Goal: Task Accomplishment & Management: Complete application form

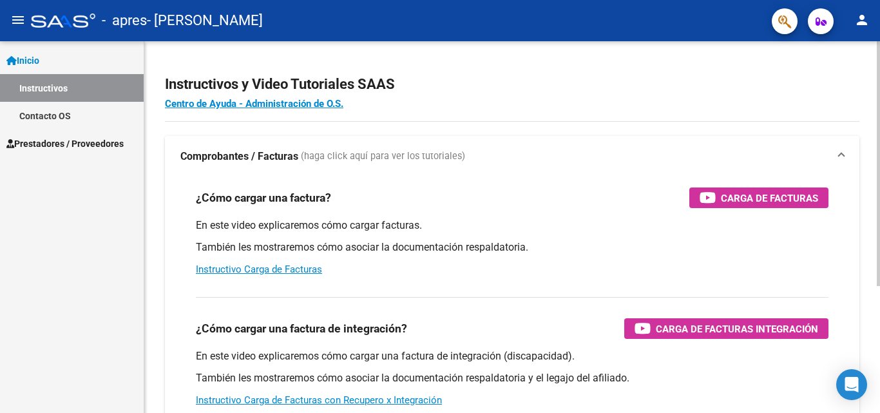
scroll to position [64, 0]
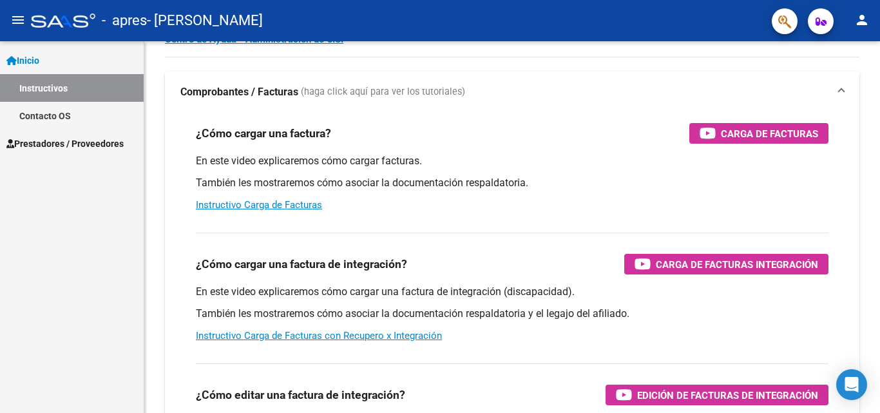
click at [98, 140] on span "Prestadores / Proveedores" at bounding box center [64, 144] width 117 height 14
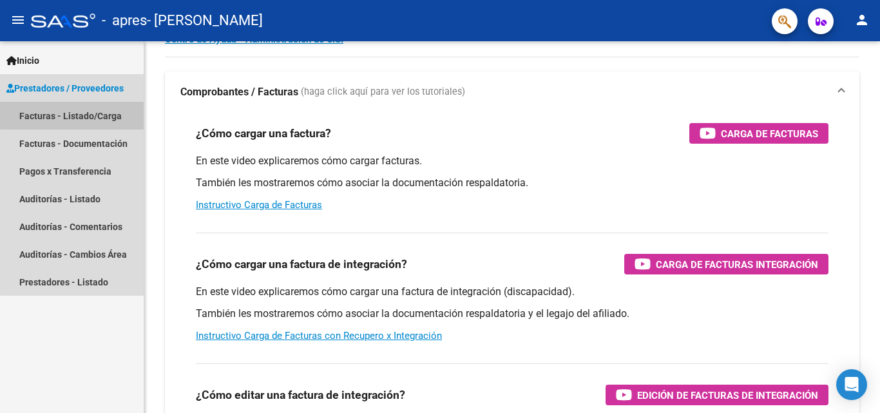
click at [104, 113] on link "Facturas - Listado/Carga" at bounding box center [72, 116] width 144 height 28
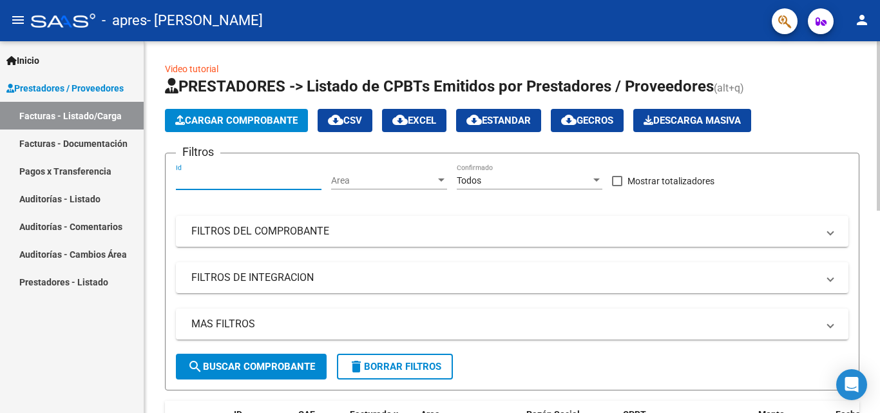
click at [219, 175] on input "Id" at bounding box center [249, 180] width 146 height 11
type input "-2"
click at [236, 115] on span "Cargar Comprobante" at bounding box center [236, 121] width 122 height 12
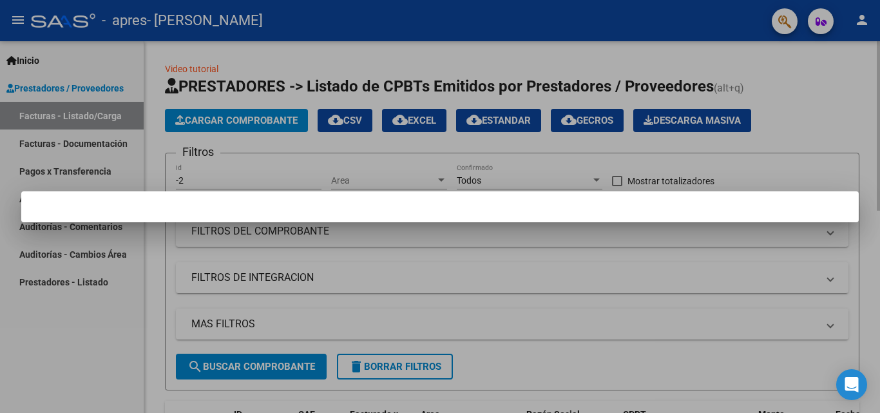
click at [236, 115] on div at bounding box center [440, 206] width 880 height 413
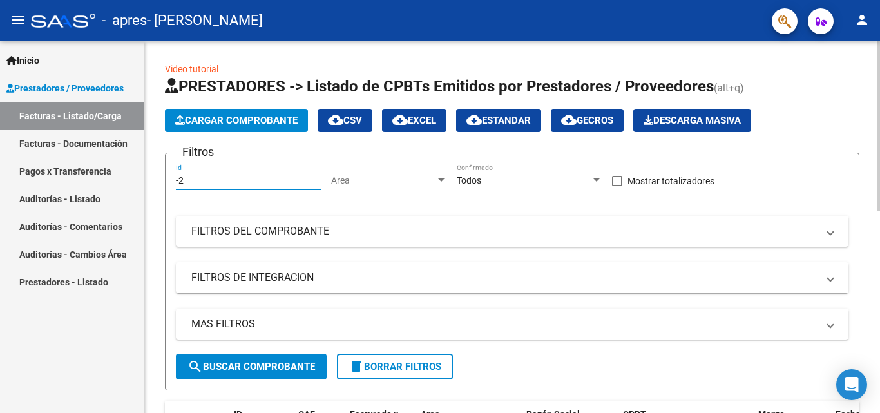
click at [235, 179] on input "-2" at bounding box center [249, 180] width 146 height 11
click at [384, 182] on span "Area" at bounding box center [383, 180] width 104 height 11
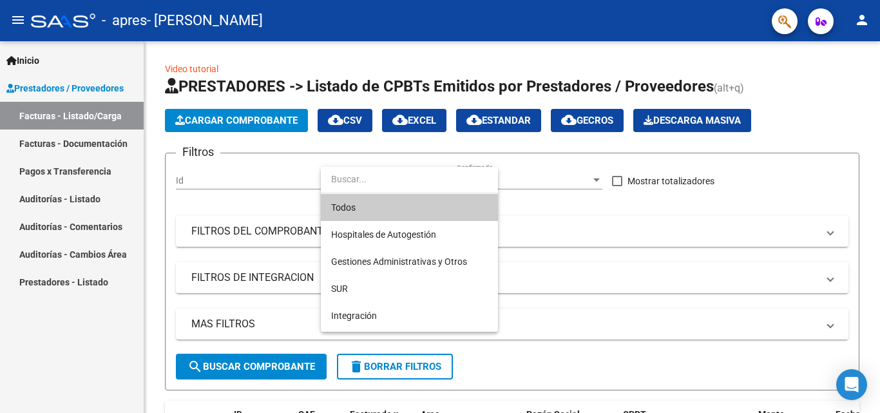
scroll to position [133, 0]
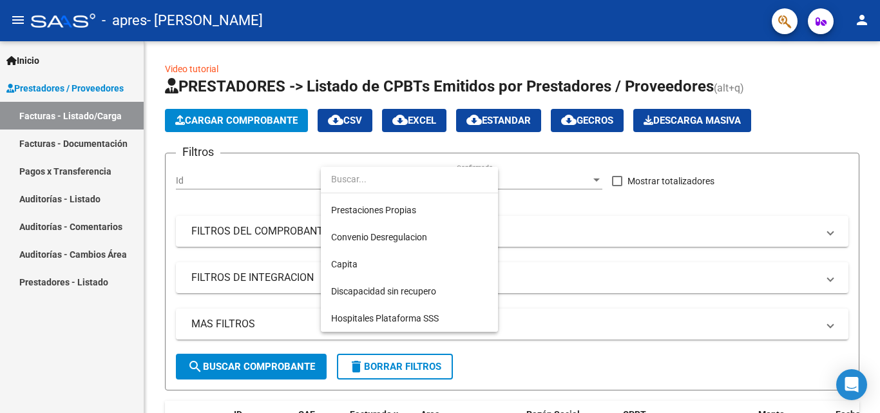
click at [239, 186] on div at bounding box center [440, 206] width 880 height 413
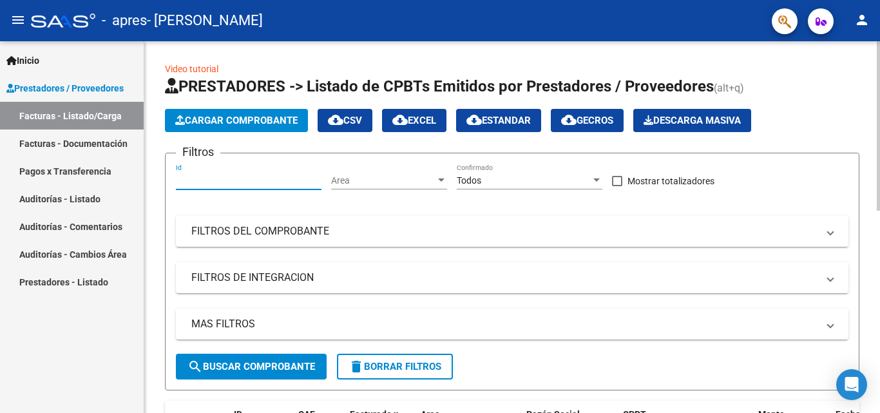
click at [239, 178] on input "Id" at bounding box center [249, 180] width 146 height 11
type input "-1"
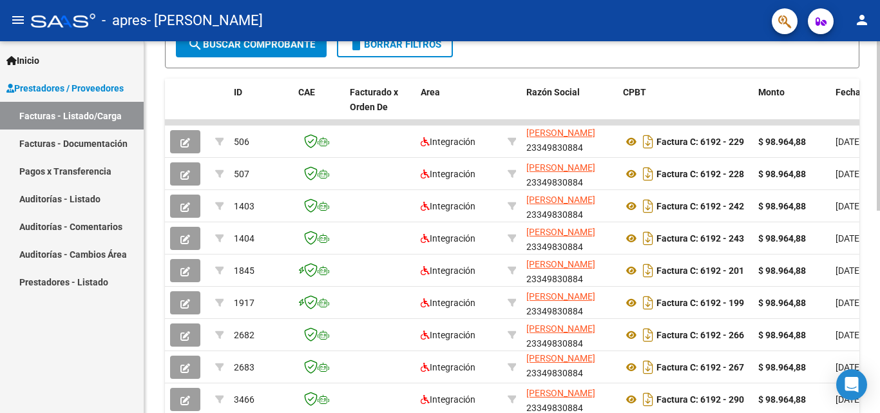
scroll to position [0, 0]
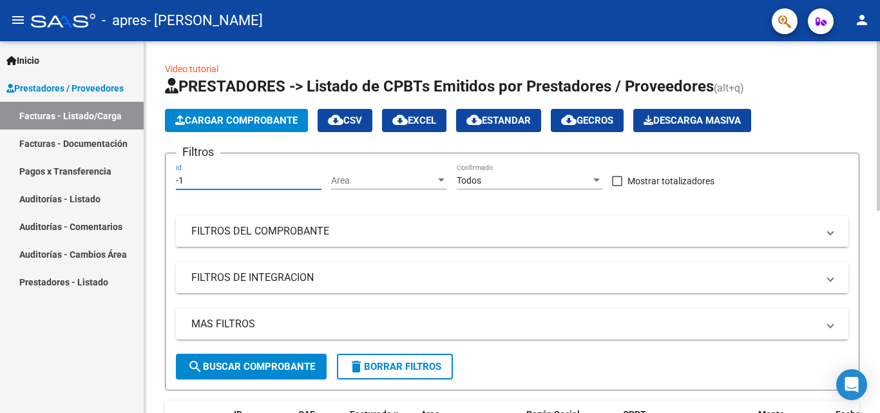
click at [253, 180] on input "-1" at bounding box center [249, 180] width 146 height 11
click at [80, 145] on link "Facturas - Documentación" at bounding box center [72, 144] width 144 height 28
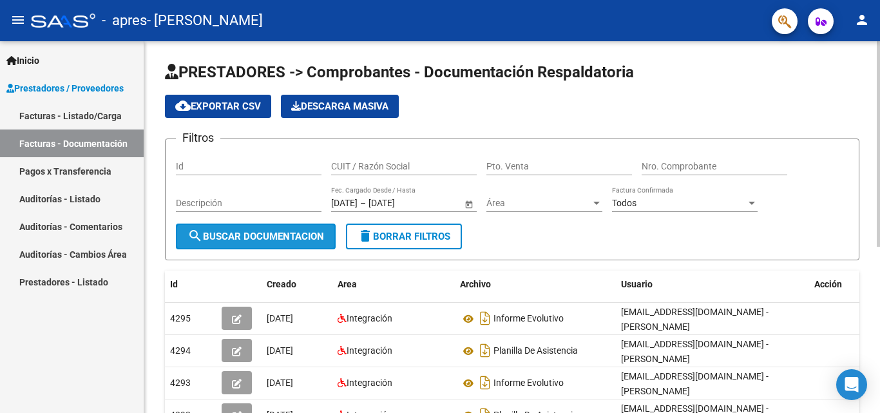
click at [287, 244] on button "search Buscar Documentacion" at bounding box center [256, 237] width 160 height 26
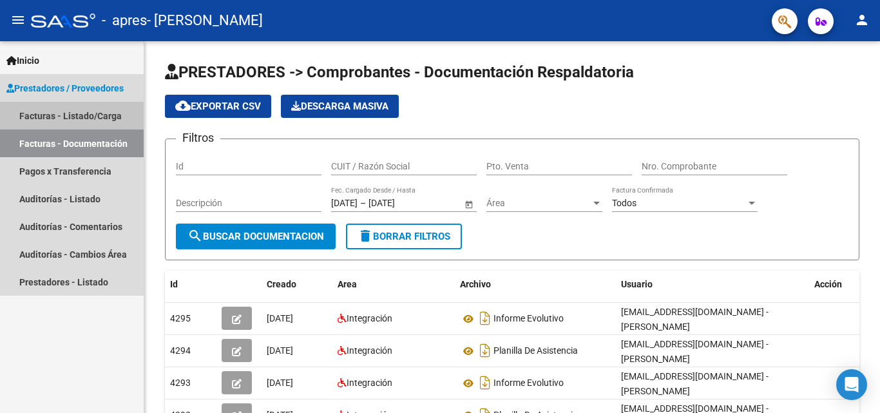
click at [66, 117] on link "Facturas - Listado/Carga" at bounding box center [72, 116] width 144 height 28
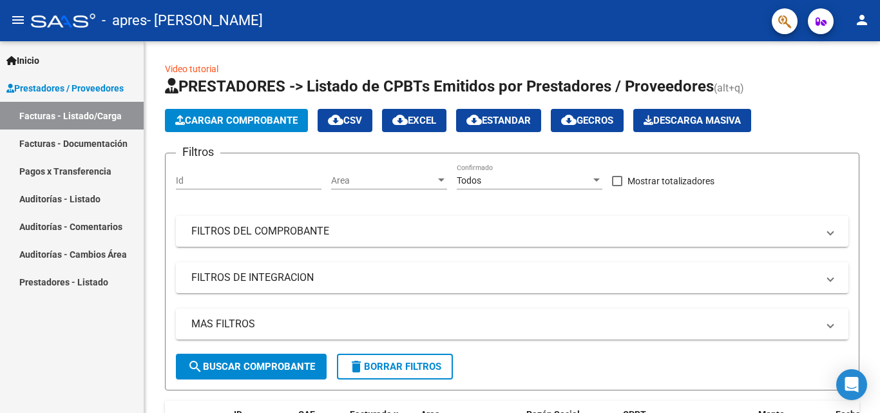
click at [96, 82] on span "Prestadores / Proveedores" at bounding box center [64, 88] width 117 height 14
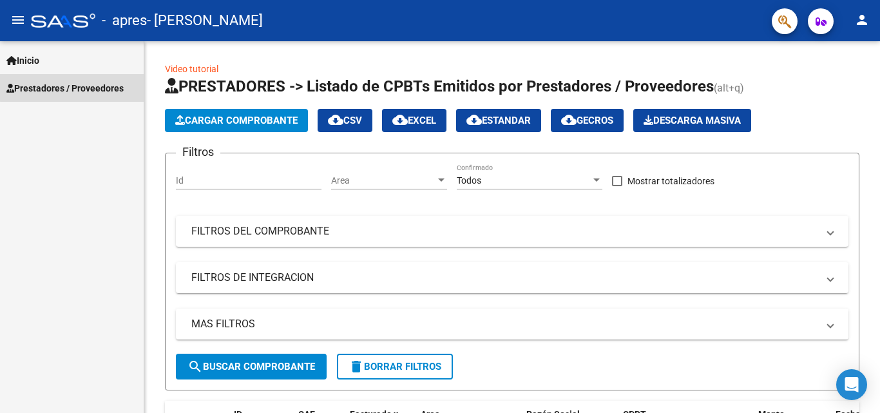
click at [96, 82] on span "Prestadores / Proveedores" at bounding box center [64, 88] width 117 height 14
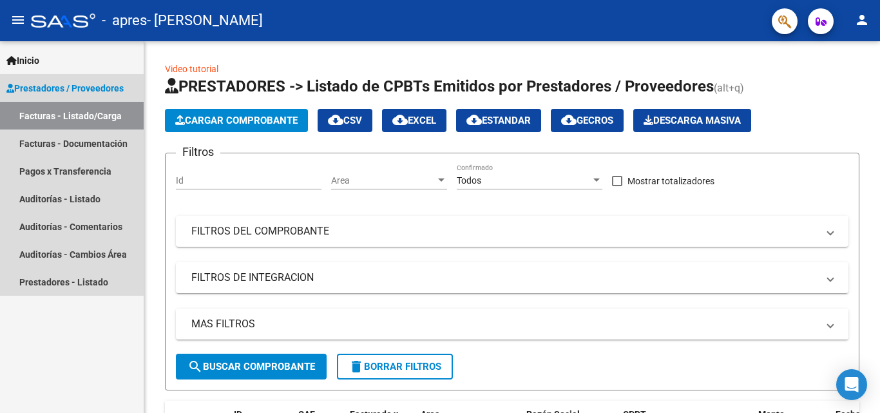
click at [82, 115] on link "Facturas - Listado/Carga" at bounding box center [72, 116] width 144 height 28
click at [50, 88] on span "Prestadores / Proveedores" at bounding box center [64, 88] width 117 height 14
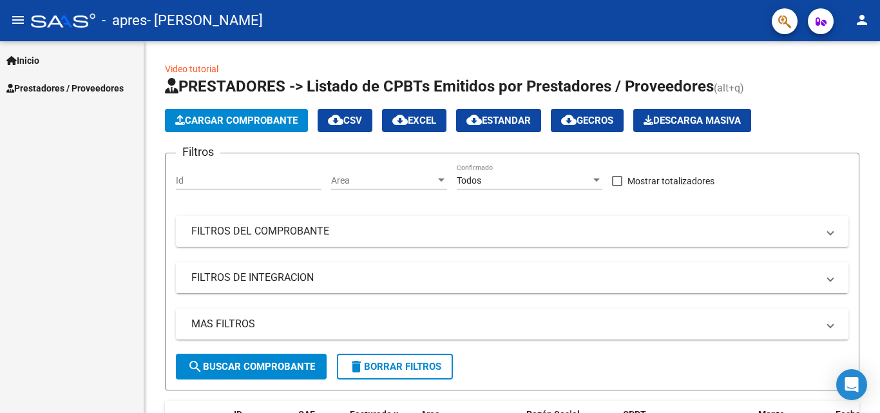
click at [50, 88] on span "Prestadores / Proveedores" at bounding box center [64, 88] width 117 height 14
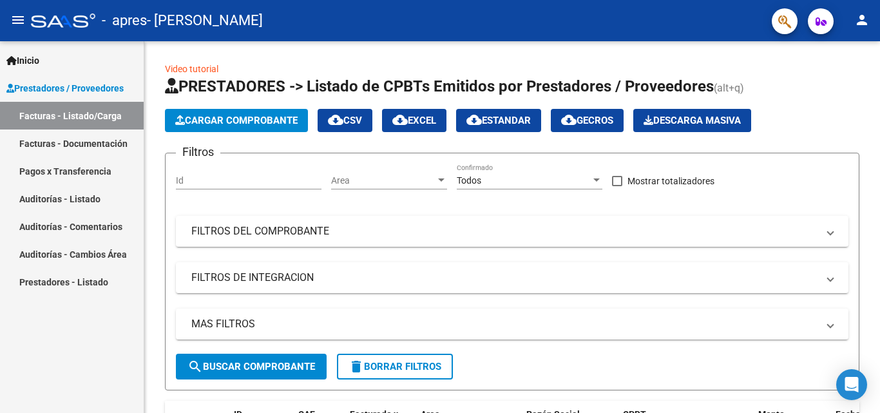
click at [24, 24] on mat-icon "menu" at bounding box center [17, 19] width 15 height 15
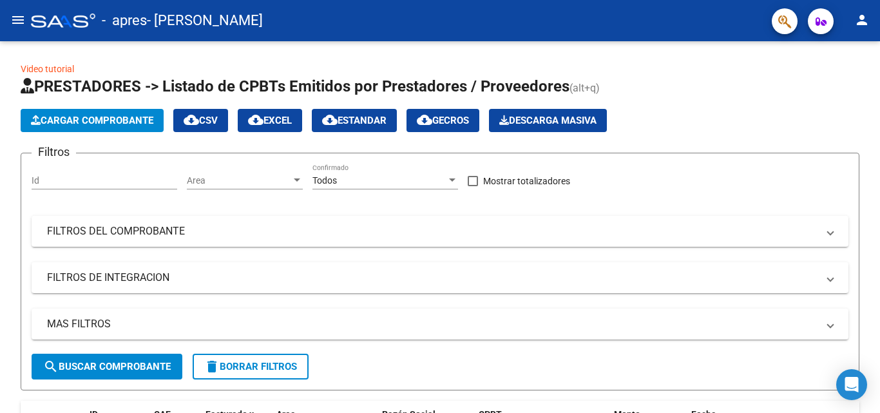
click at [24, 24] on mat-icon "menu" at bounding box center [17, 19] width 15 height 15
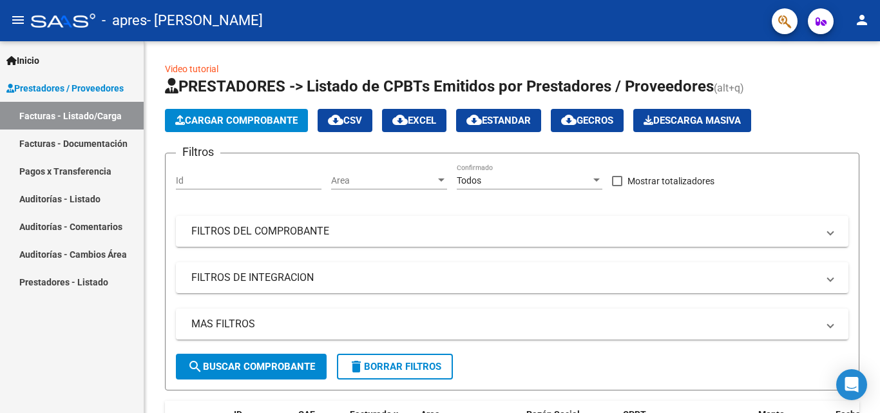
click at [32, 88] on span "Prestadores / Proveedores" at bounding box center [64, 88] width 117 height 14
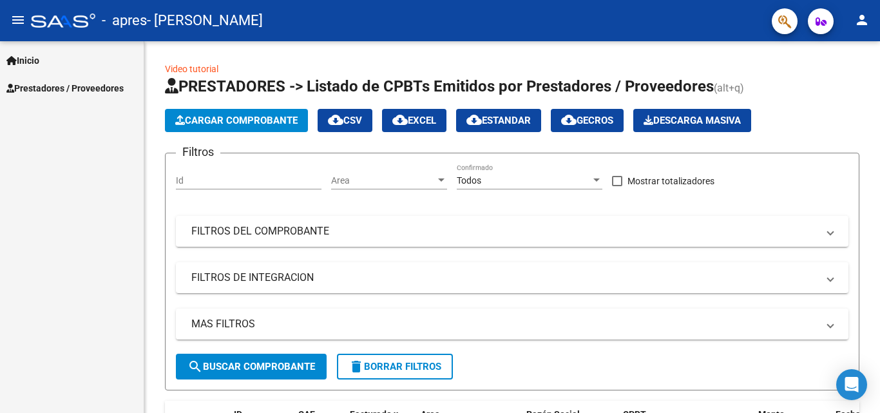
click at [28, 61] on span "Inicio" at bounding box center [22, 60] width 33 height 14
click at [55, 19] on div at bounding box center [63, 21] width 64 height 14
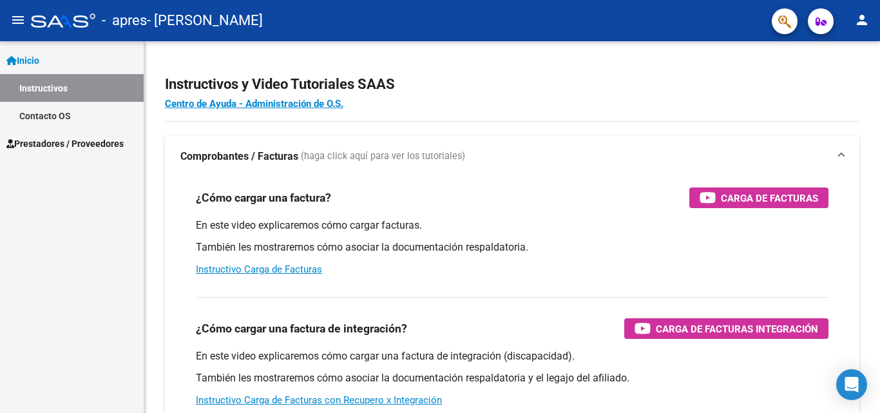
click at [47, 26] on div at bounding box center [63, 21] width 64 height 14
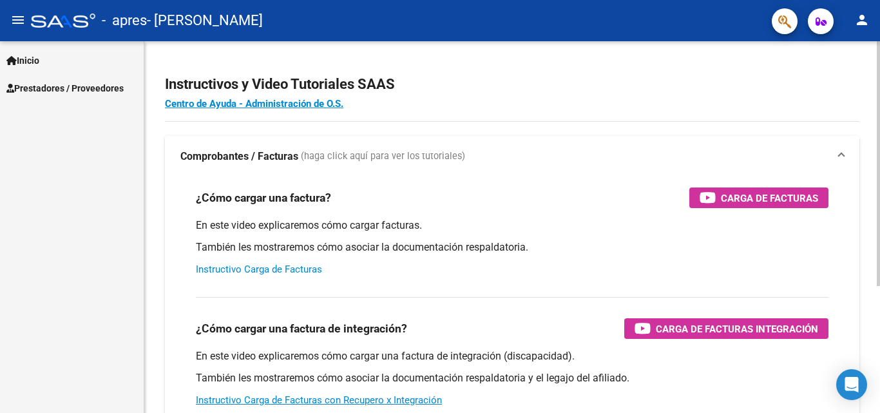
click at [274, 269] on link "Instructivo Carga de Facturas" at bounding box center [259, 270] width 126 height 12
click at [110, 88] on span "Prestadores / Proveedores" at bounding box center [64, 88] width 117 height 14
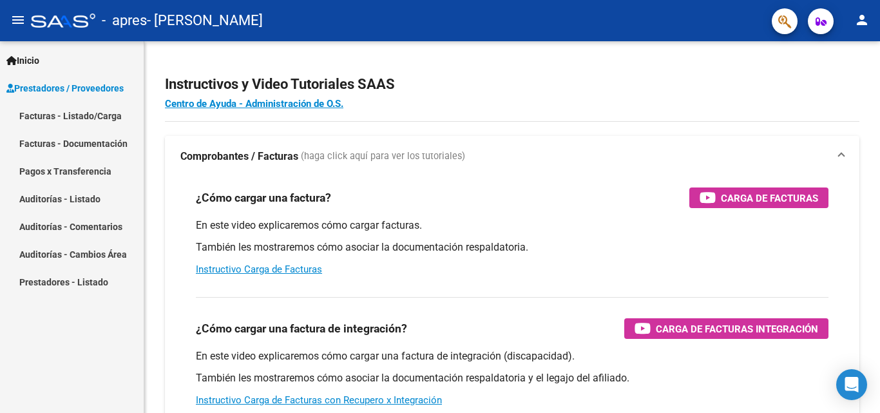
click at [95, 114] on link "Facturas - Listado/Carga" at bounding box center [72, 116] width 144 height 28
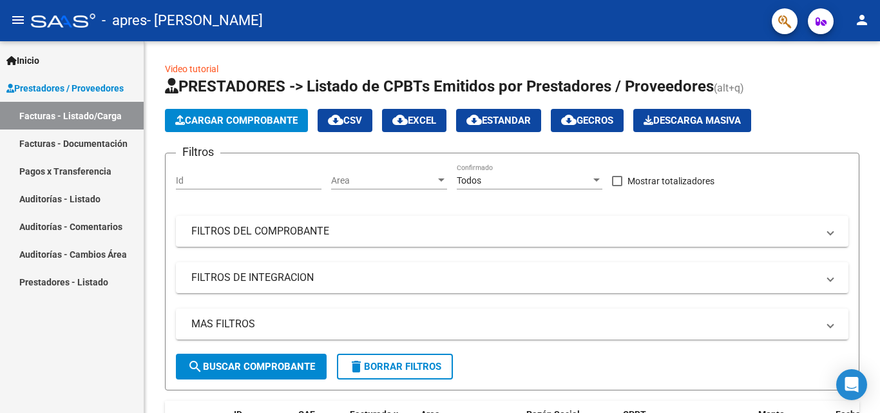
click at [84, 121] on link "Facturas - Listado/Carga" at bounding box center [72, 116] width 144 height 28
click at [216, 115] on span "Cargar Comprobante" at bounding box center [236, 121] width 122 height 12
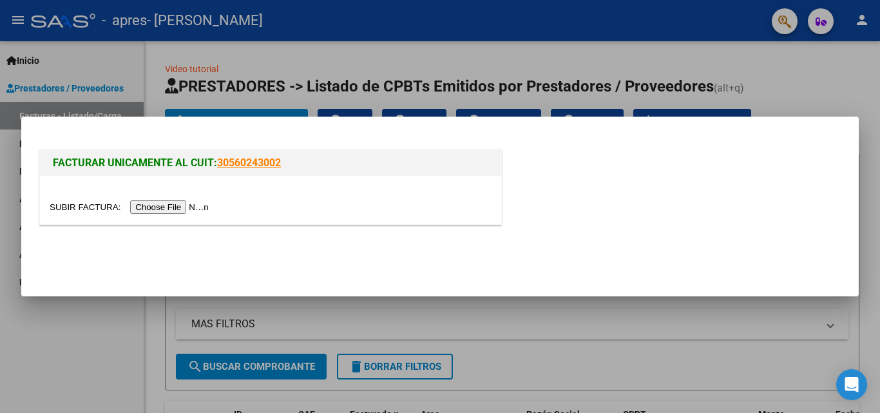
click at [208, 207] on input "file" at bounding box center [131, 207] width 163 height 14
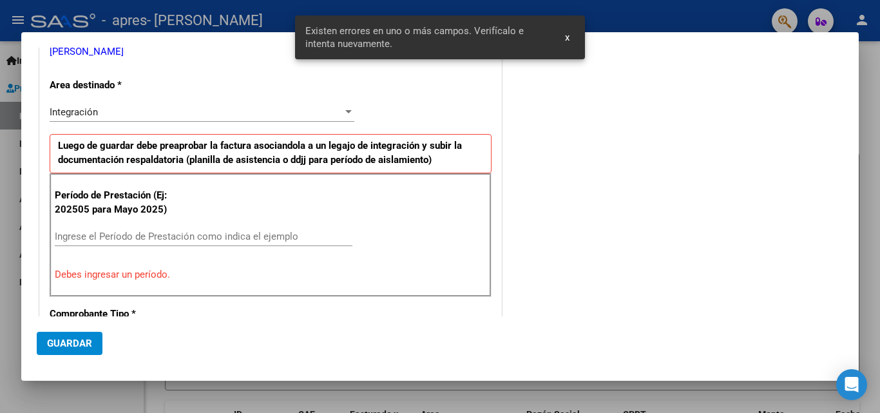
scroll to position [243, 0]
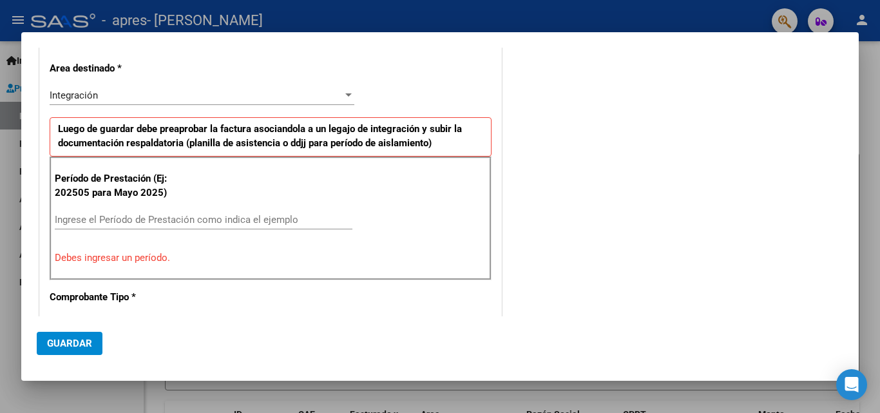
click at [82, 218] on input "Ingrese el Período de Prestación como indica el ejemplo" at bounding box center [204, 220] width 298 height 12
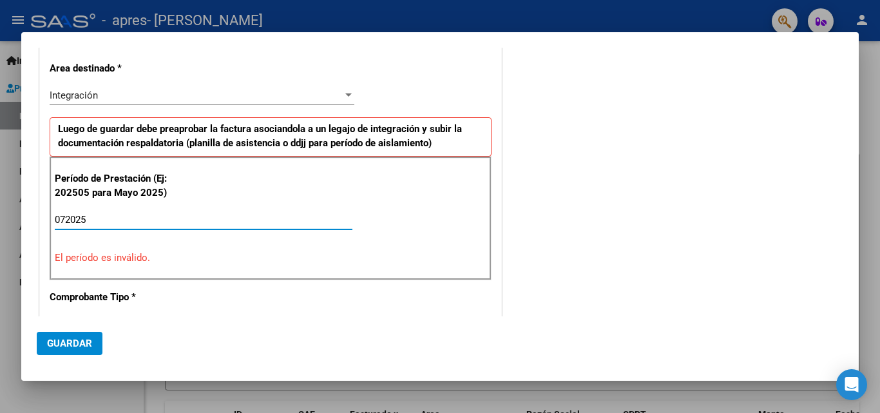
type input "072025"
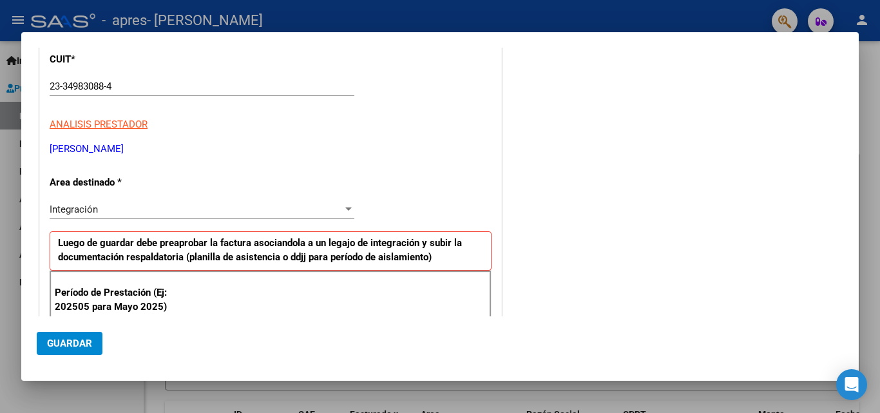
scroll to position [0, 0]
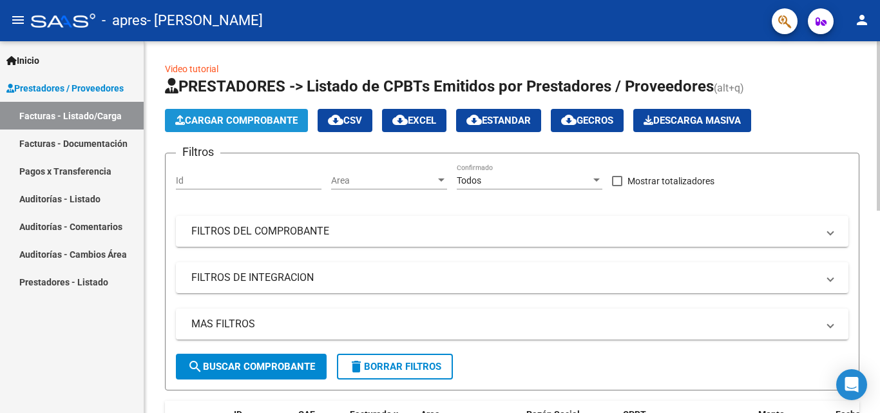
click at [210, 122] on span "Cargar Comprobante" at bounding box center [236, 121] width 122 height 12
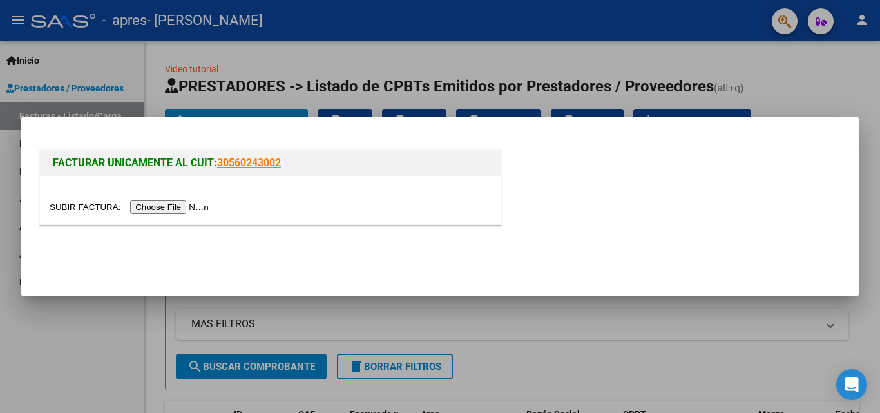
click at [195, 202] on input "file" at bounding box center [131, 207] width 163 height 14
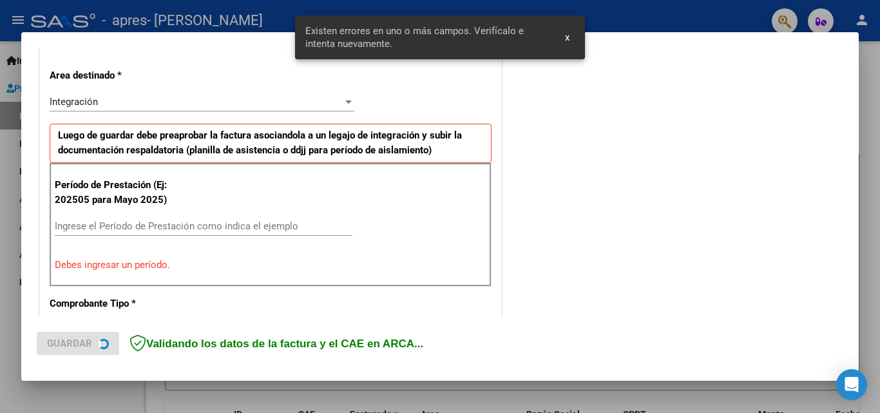
scroll to position [291, 0]
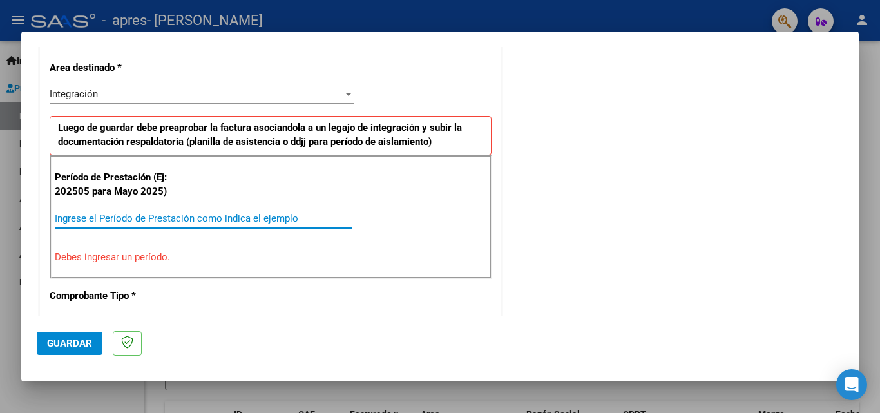
click at [108, 217] on input "Ingrese el Período de Prestación como indica el ejemplo" at bounding box center [204, 219] width 298 height 12
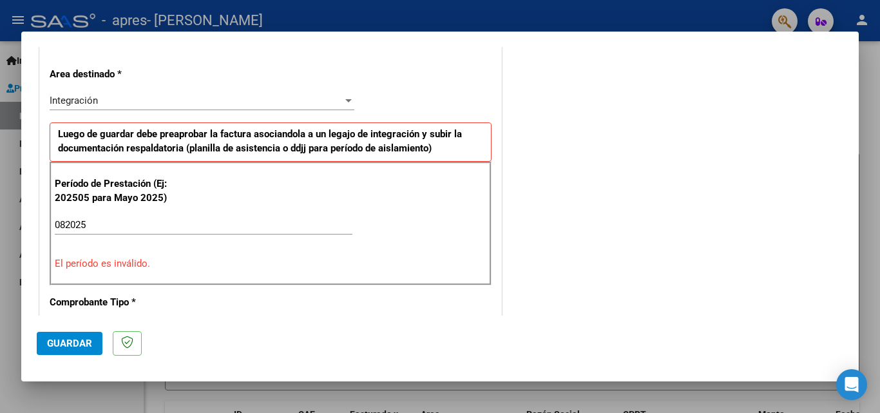
scroll to position [349, 0]
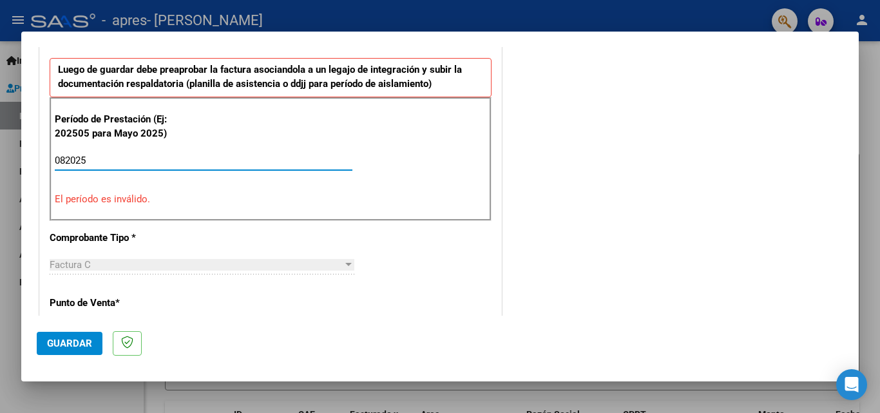
click at [68, 157] on input "082025" at bounding box center [204, 161] width 298 height 12
type input "072025"
click at [147, 200] on p "El período es inválido." at bounding box center [271, 199] width 432 height 15
click at [174, 163] on input "072025" at bounding box center [204, 161] width 298 height 12
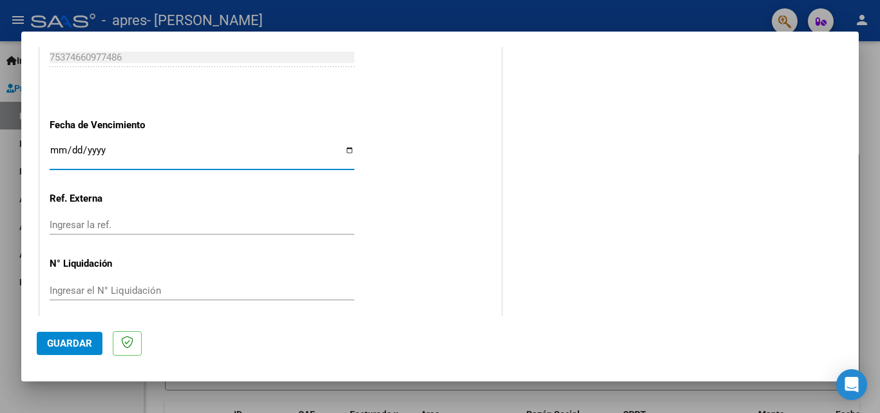
scroll to position [899, 0]
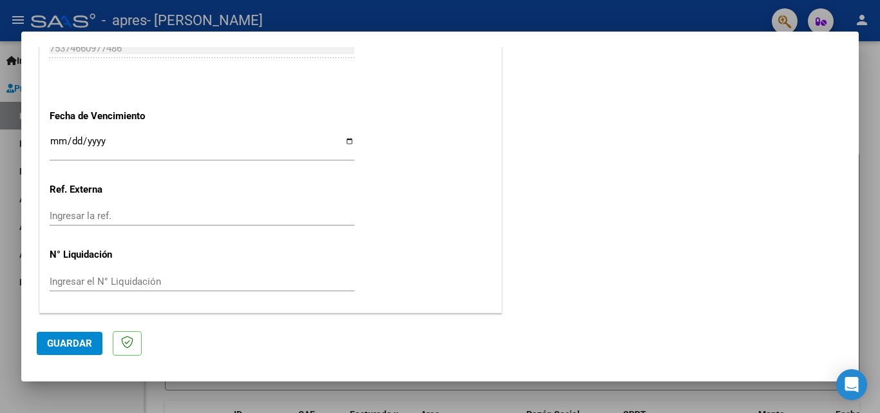
click at [74, 338] on span "Guardar" at bounding box center [69, 344] width 45 height 12
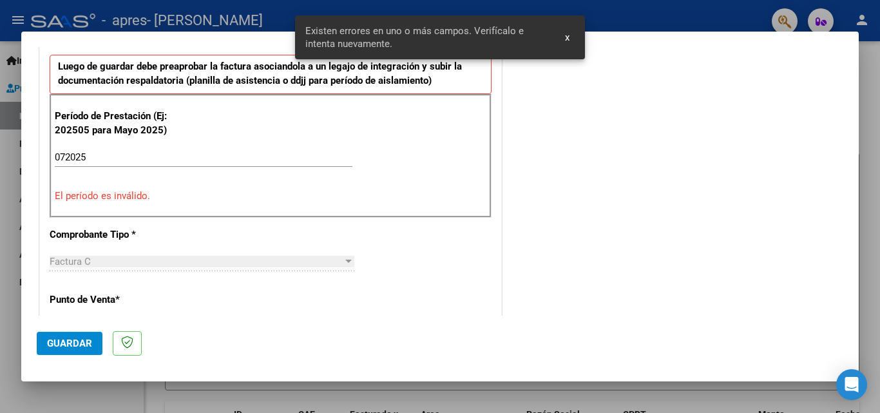
scroll to position [314, 0]
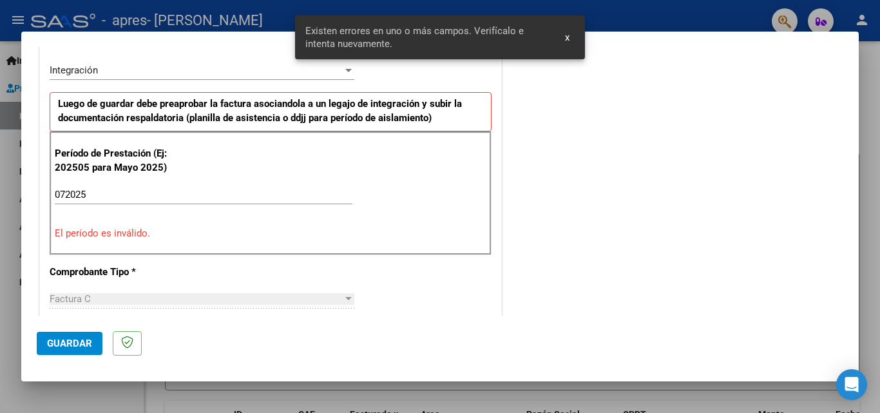
click at [206, 193] on input "072025" at bounding box center [204, 195] width 298 height 12
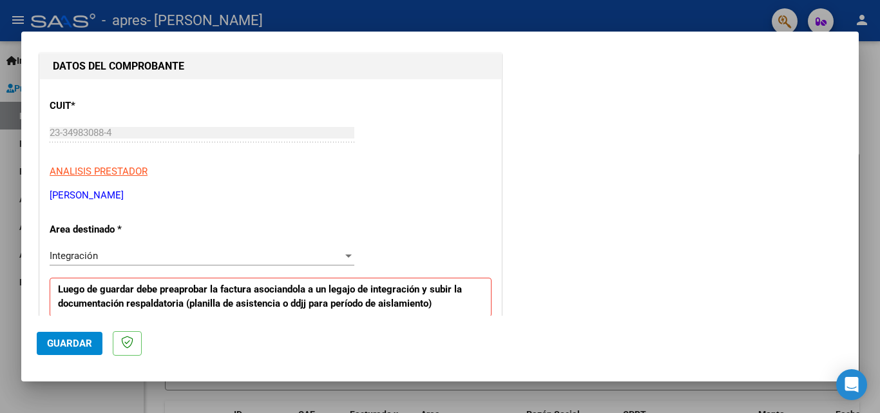
scroll to position [193, 0]
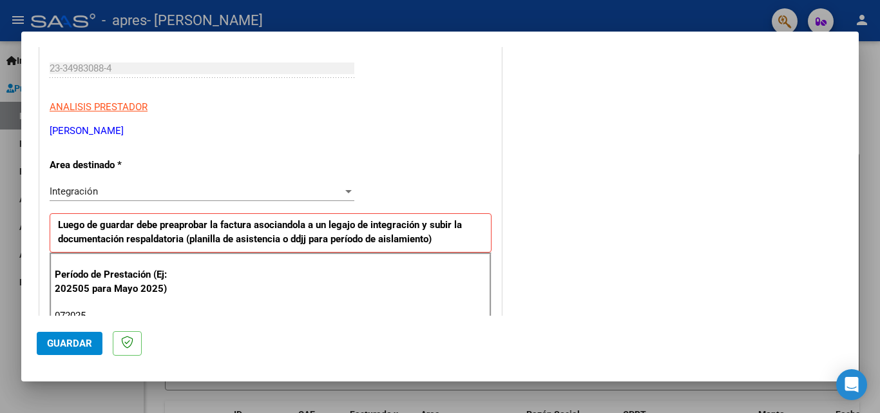
click at [206, 189] on div "Integración" at bounding box center [196, 192] width 293 height 12
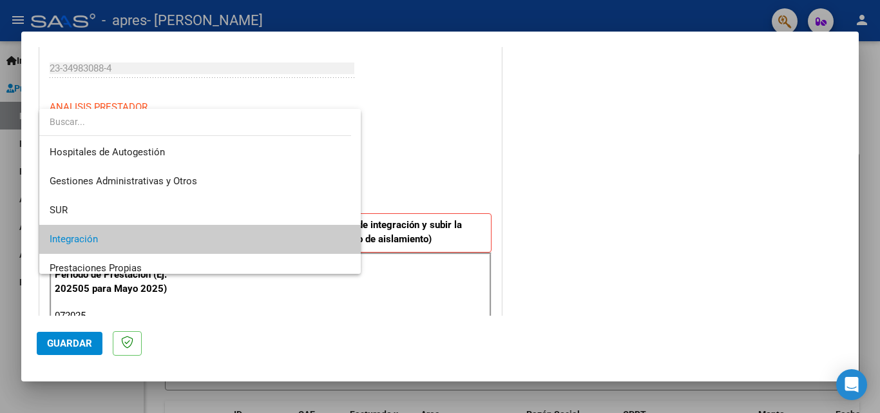
scroll to position [48, 0]
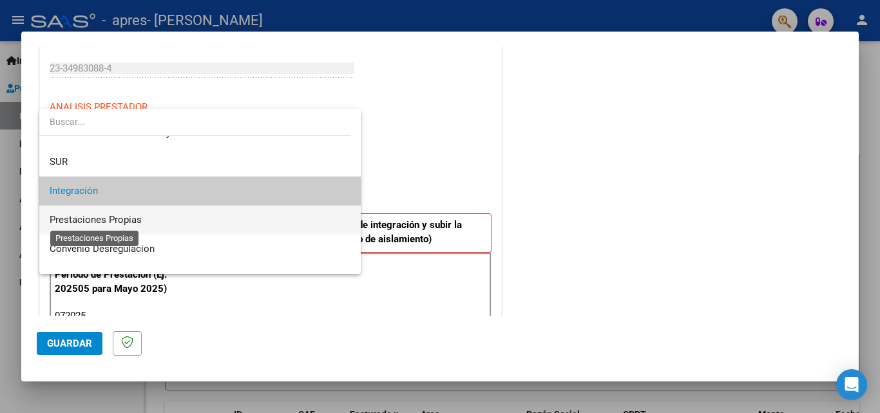
click at [90, 217] on span "Prestaciones Propias" at bounding box center [96, 220] width 92 height 12
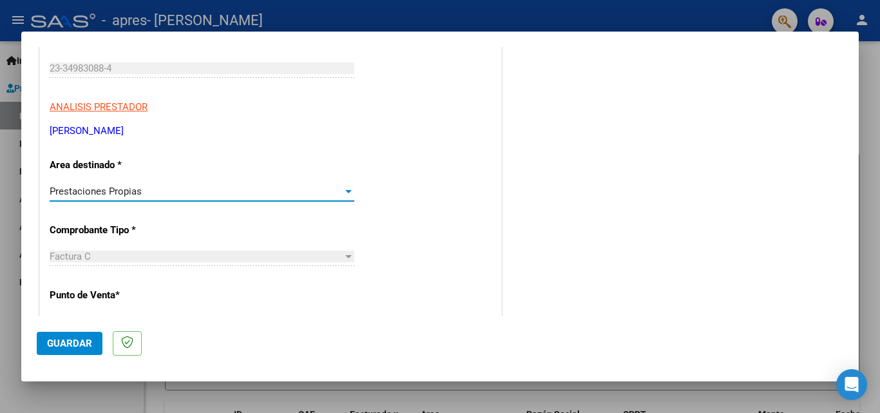
click at [104, 193] on span "Prestaciones Propias" at bounding box center [96, 192] width 92 height 12
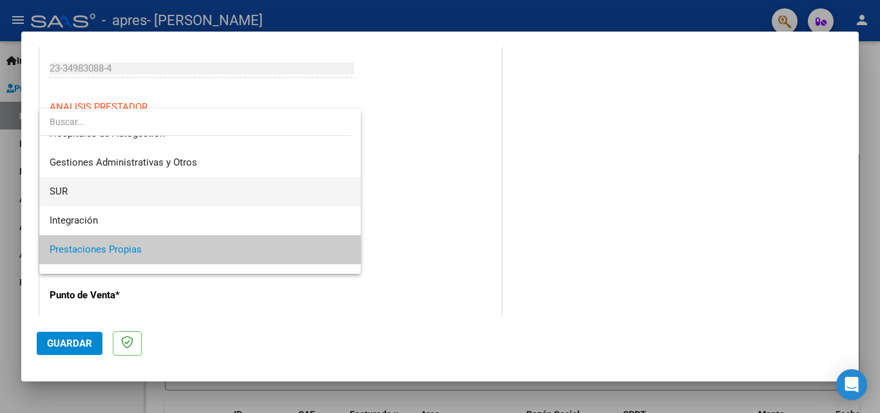
scroll to position [0, 0]
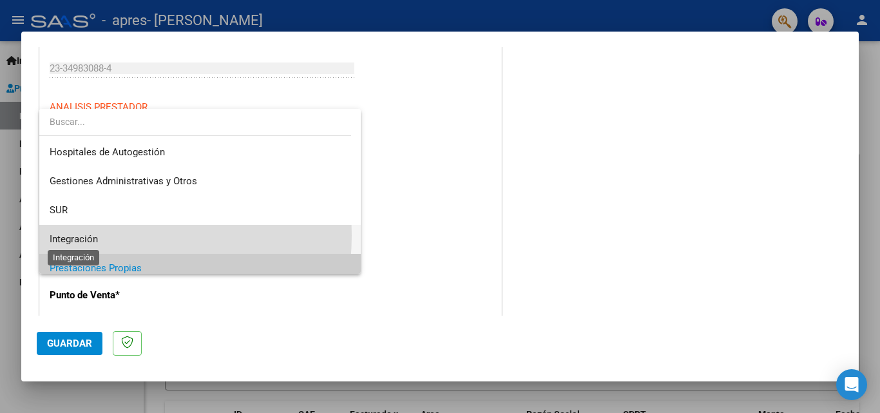
click at [83, 235] on span "Integración" at bounding box center [74, 239] width 48 height 12
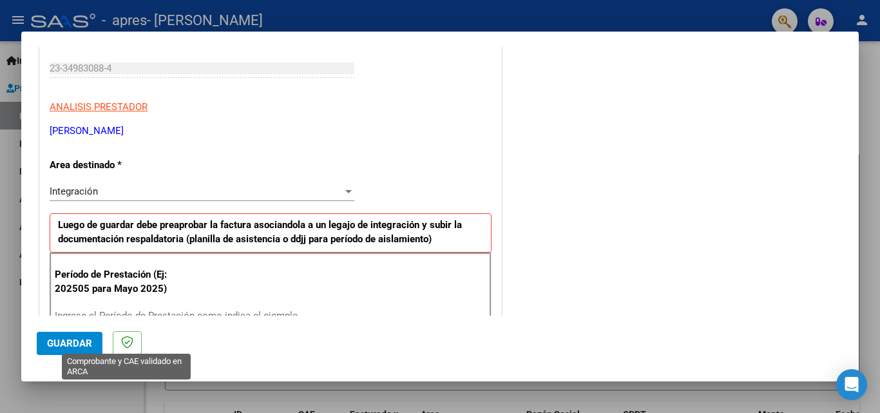
click at [121, 348] on icon at bounding box center [127, 342] width 12 height 13
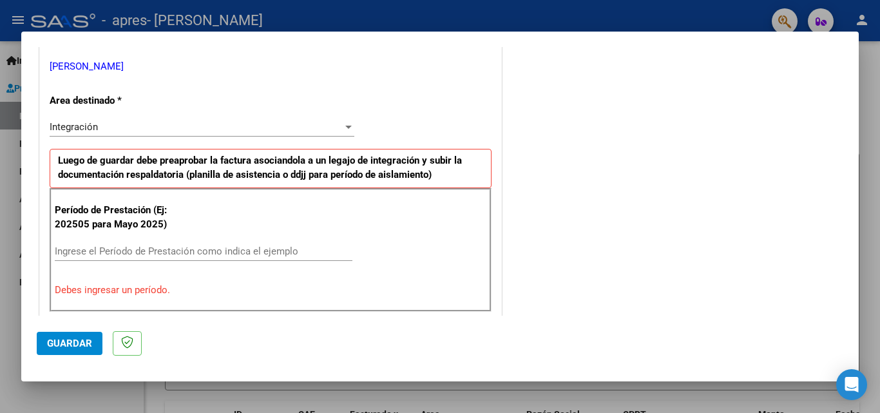
click at [209, 264] on div "Ingrese el Período de Prestación como indica el ejemplo" at bounding box center [204, 258] width 298 height 32
click at [213, 246] on input "Ingrese el Período de Prestación como indica el ejemplo" at bounding box center [204, 252] width 298 height 12
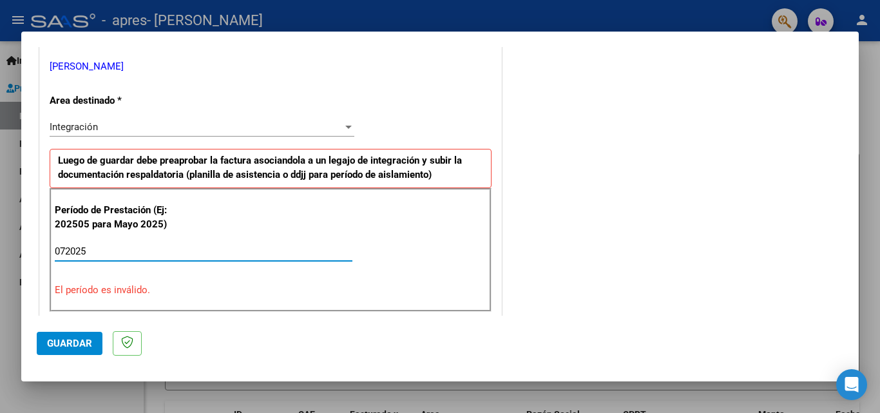
type input "072025"
click at [88, 338] on span "Guardar" at bounding box center [69, 344] width 45 height 12
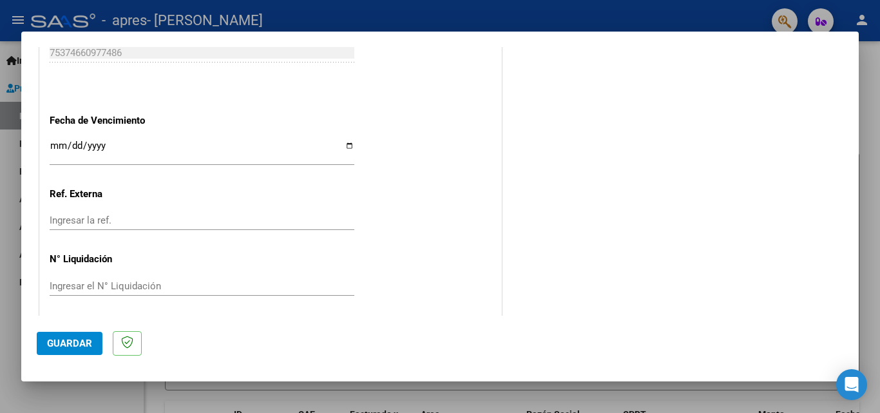
scroll to position [899, 0]
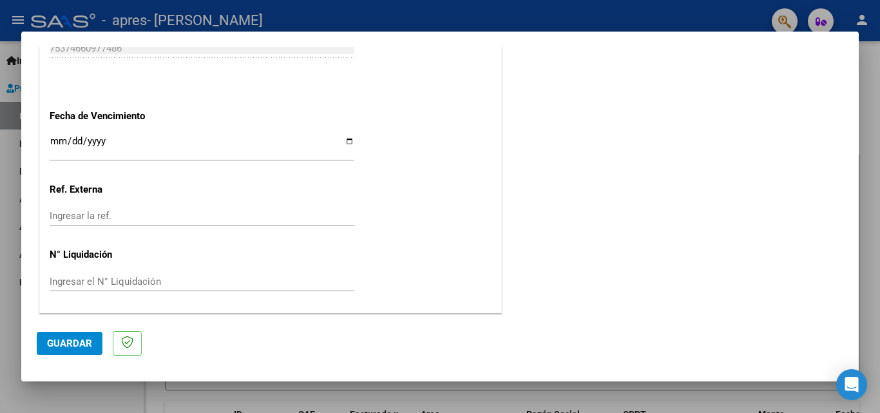
click at [68, 345] on span "Guardar" at bounding box center [69, 344] width 45 height 12
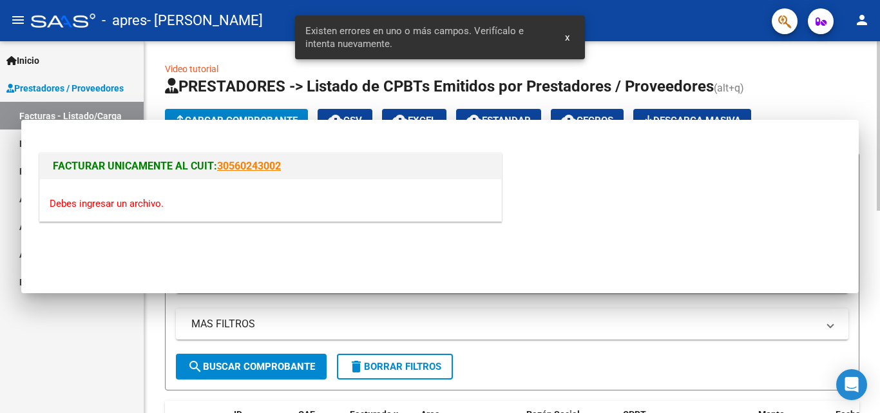
scroll to position [0, 0]
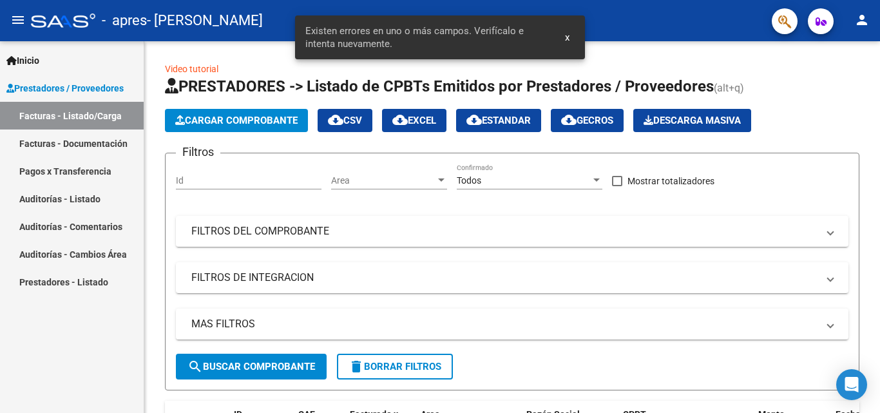
click at [53, 118] on link "Facturas - Listado/Carga" at bounding box center [72, 116] width 144 height 28
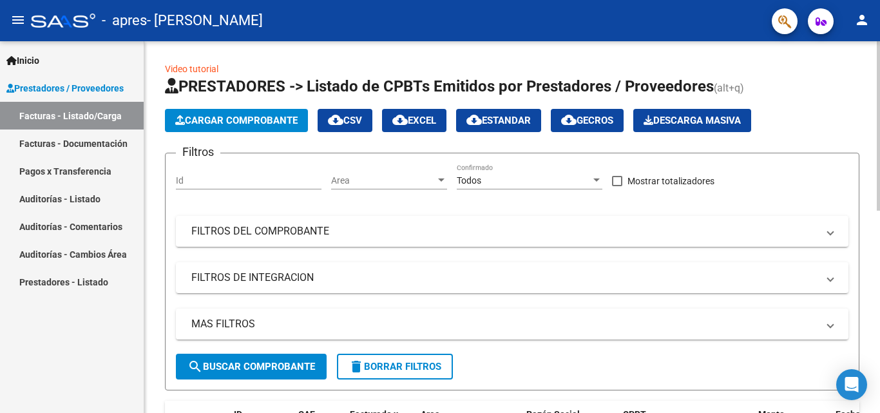
click at [279, 124] on span "Cargar Comprobante" at bounding box center [236, 121] width 122 height 12
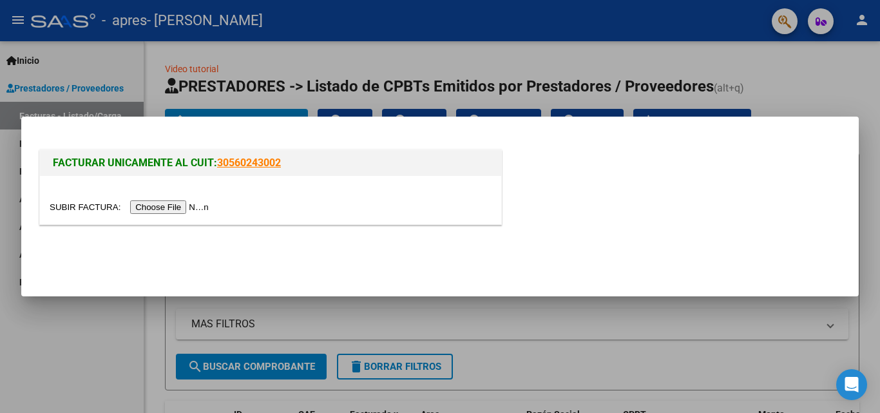
click at [211, 204] on input "file" at bounding box center [131, 207] width 163 height 14
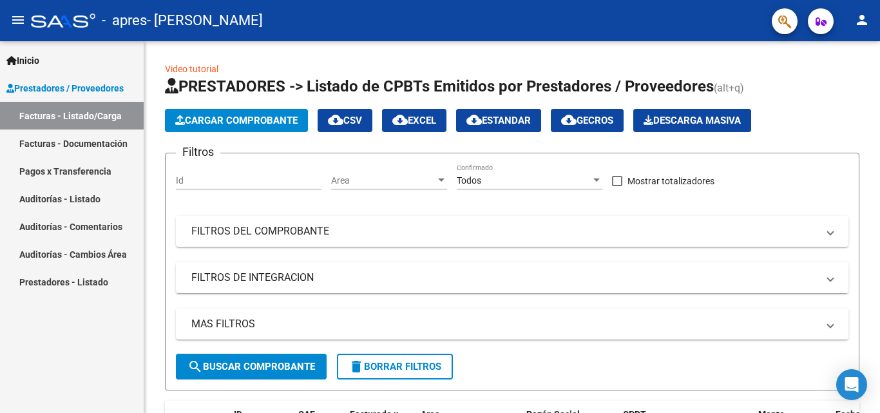
click at [64, 23] on div at bounding box center [63, 21] width 64 height 14
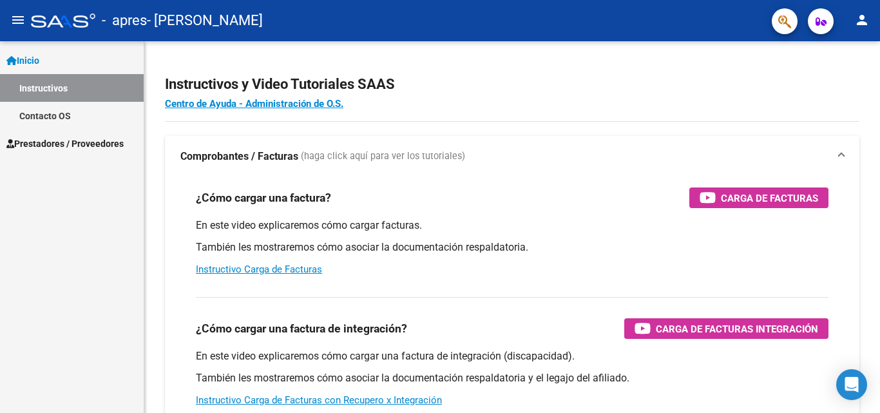
click at [41, 22] on div at bounding box center [63, 21] width 64 height 14
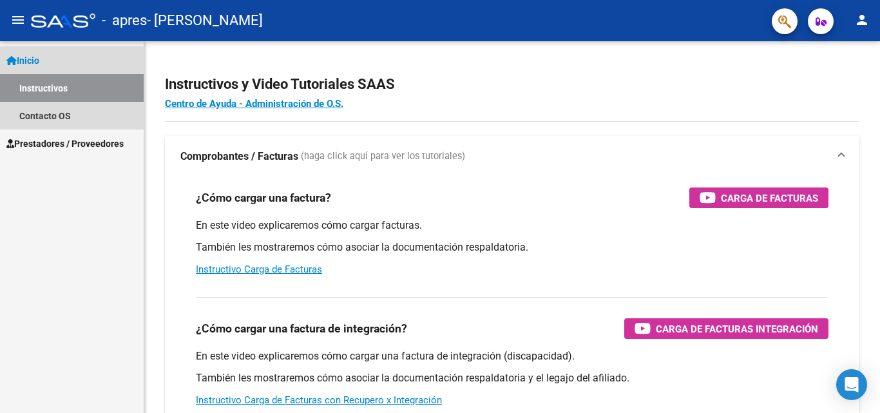
click at [66, 92] on link "Instructivos" at bounding box center [72, 88] width 144 height 28
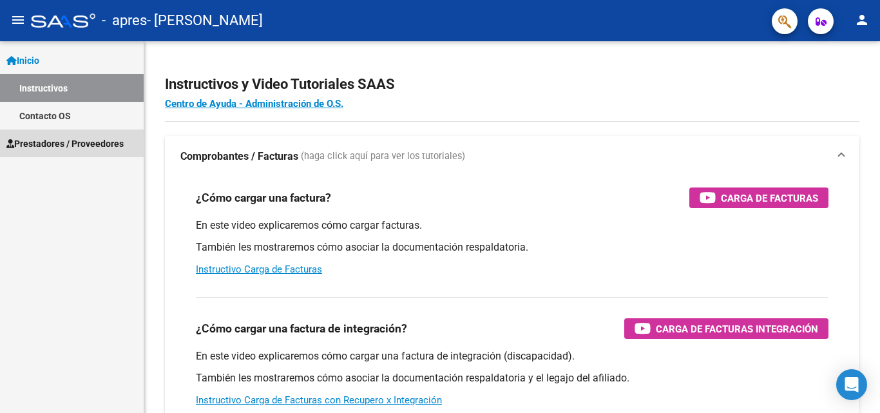
click at [52, 135] on link "Prestadores / Proveedores" at bounding box center [72, 144] width 144 height 28
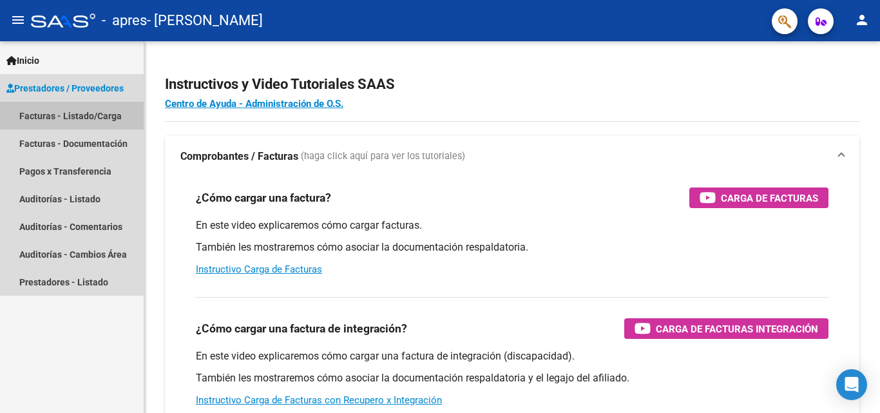
click at [58, 119] on link "Facturas - Listado/Carga" at bounding box center [72, 116] width 144 height 28
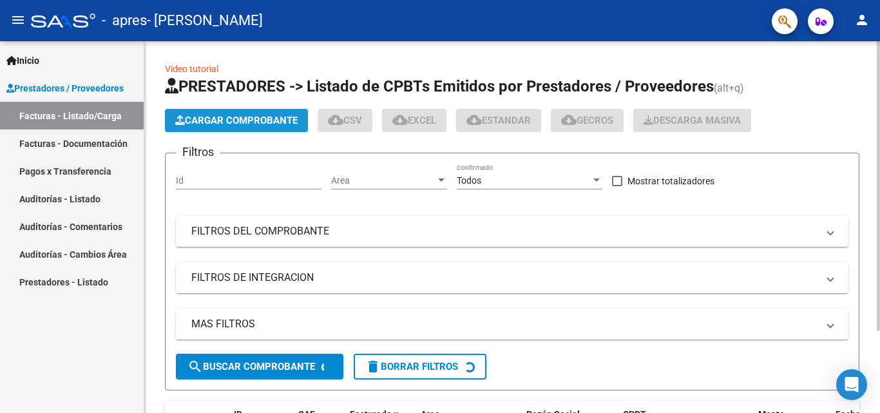
click at [250, 120] on span "Cargar Comprobante" at bounding box center [236, 121] width 122 height 12
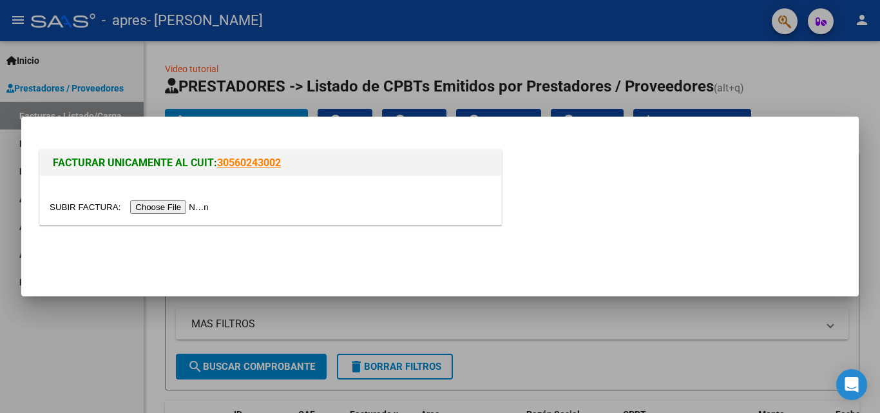
click at [198, 207] on input "file" at bounding box center [131, 207] width 163 height 14
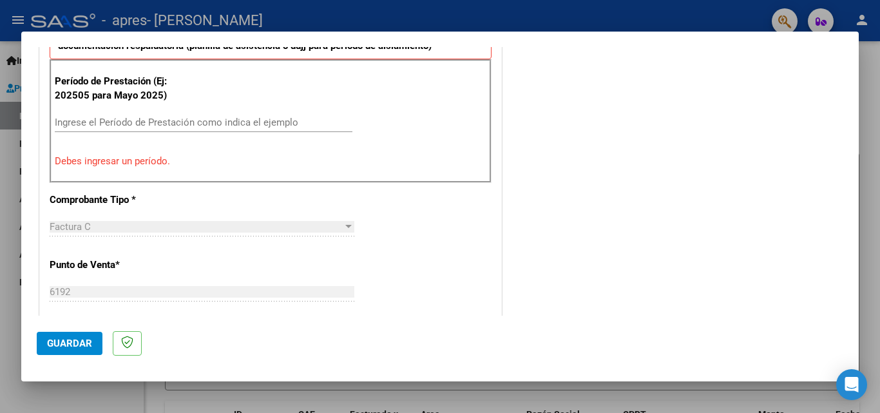
scroll to position [258, 0]
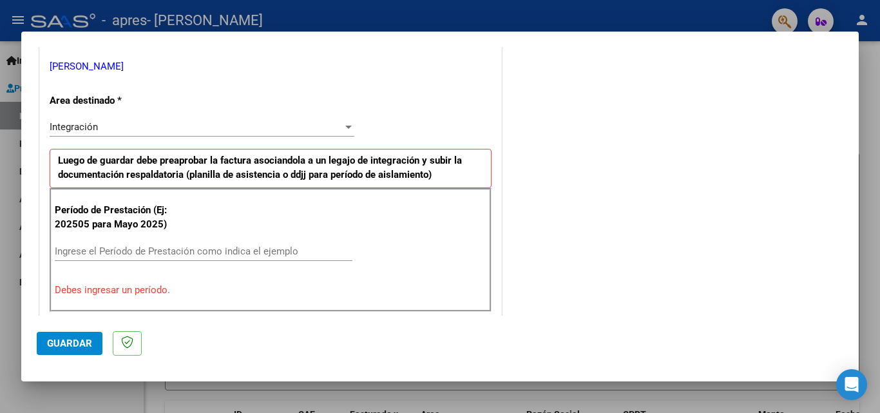
click at [153, 122] on div "Integración" at bounding box center [196, 127] width 293 height 12
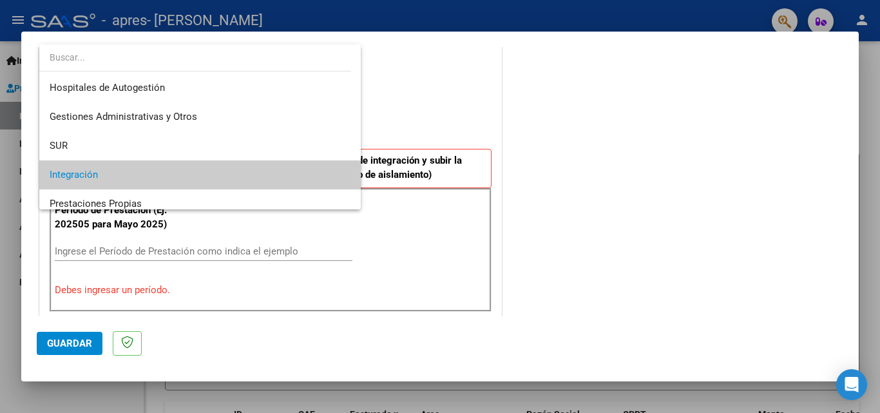
scroll to position [48, 0]
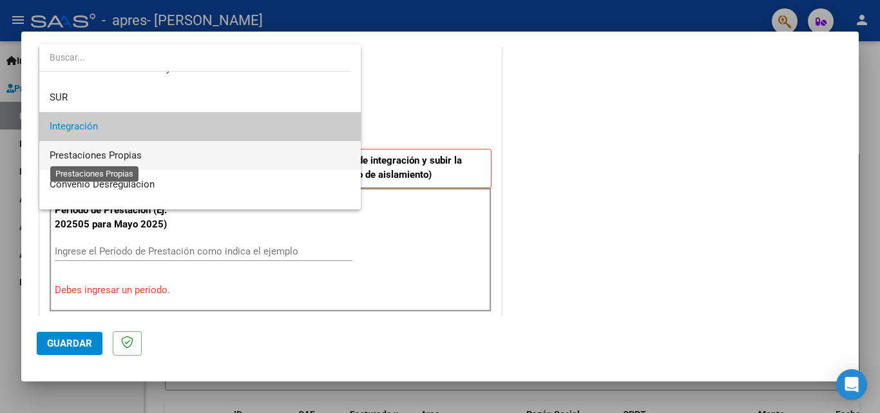
click at [135, 156] on span "Prestaciones Propias" at bounding box center [96, 155] width 92 height 12
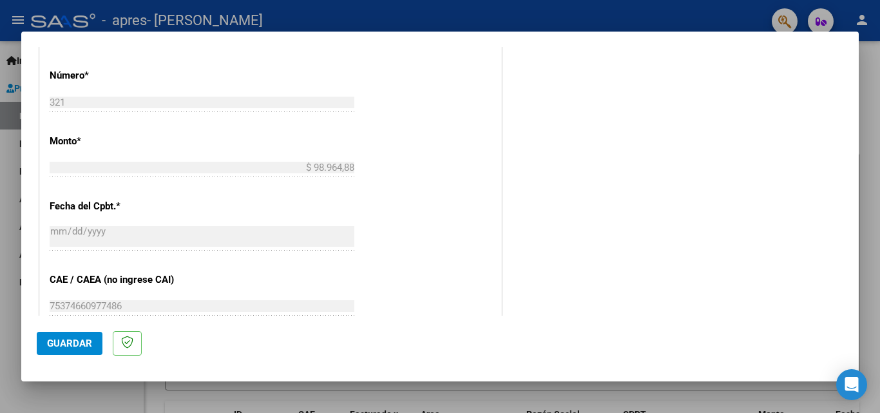
scroll to position [220, 0]
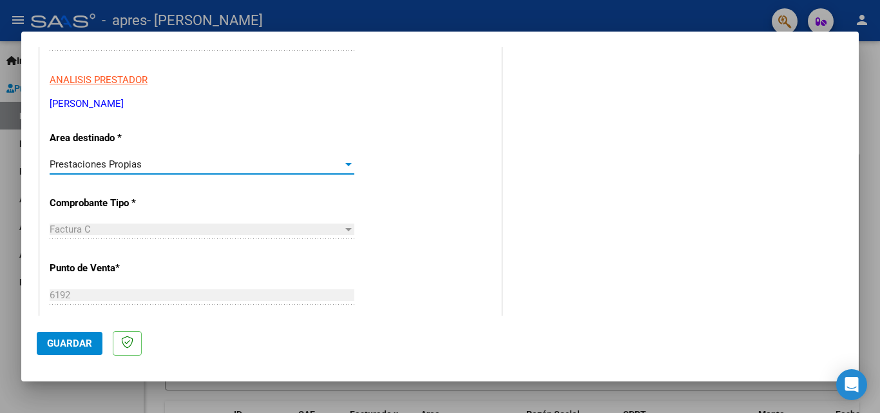
click at [88, 349] on button "Guardar" at bounding box center [70, 343] width 66 height 23
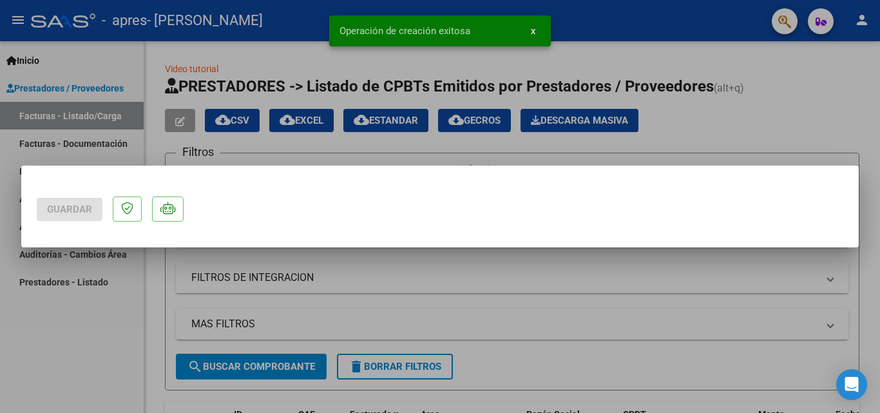
scroll to position [0, 0]
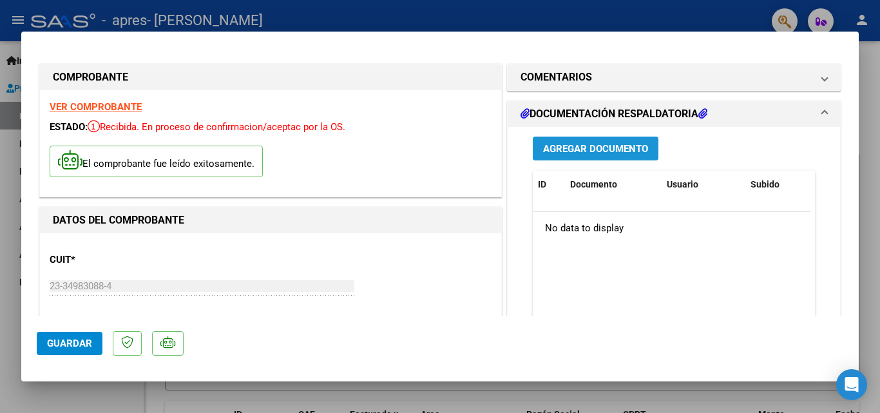
click at [633, 146] on span "Agregar Documento" at bounding box center [595, 149] width 105 height 12
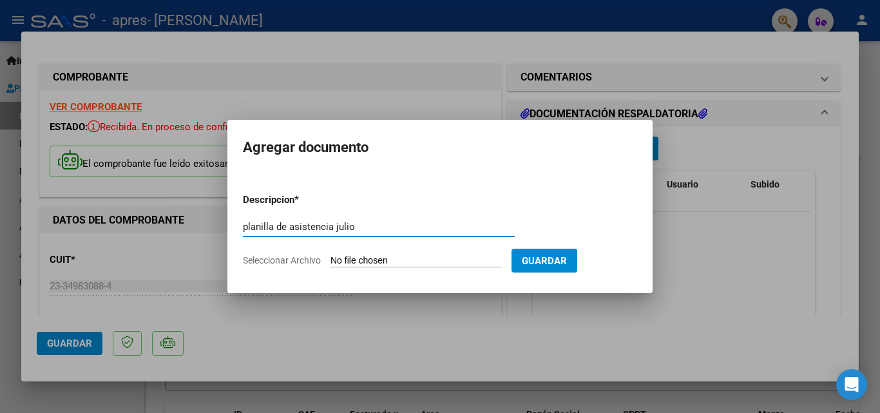
type input "planilla de asistencia julio"
click at [402, 256] on input "Seleccionar Archivo" at bounding box center [416, 261] width 171 height 12
type input "C:\fakepath\[PERSON_NAME].pdf"
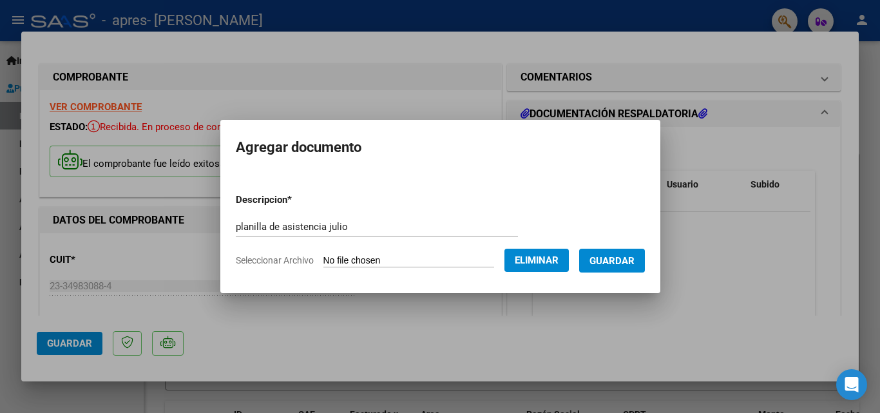
click at [628, 258] on span "Guardar" at bounding box center [612, 261] width 45 height 12
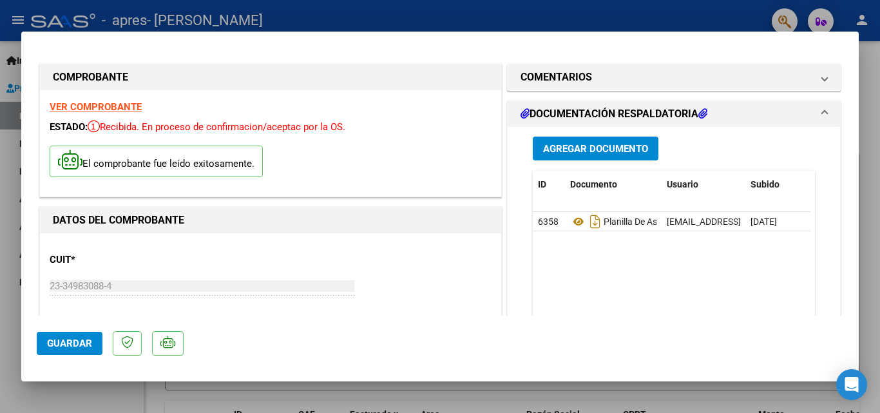
drag, startPoint x: 546, startPoint y: 219, endPoint x: 446, endPoint y: 219, distance: 99.9
click at [446, 219] on h1 "DATOS DEL COMPROBANTE" at bounding box center [271, 220] width 436 height 15
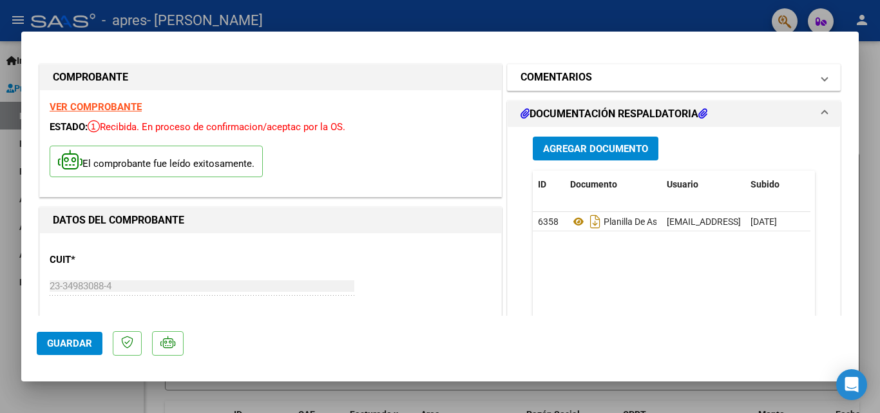
click at [822, 74] on span at bounding box center [824, 77] width 5 height 15
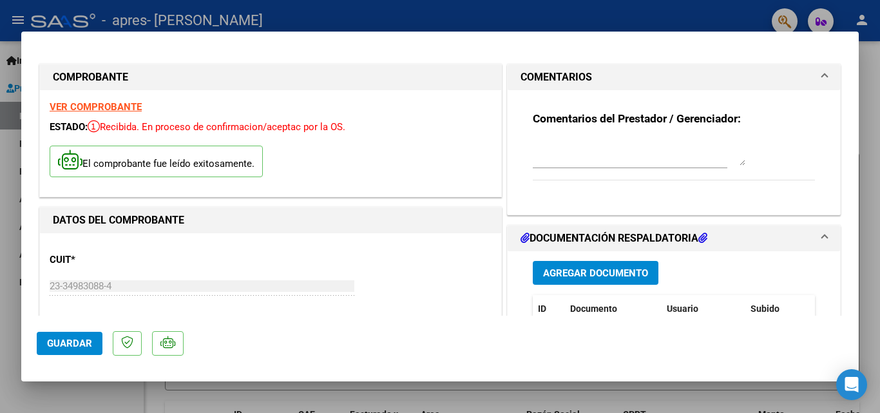
click at [684, 157] on textarea at bounding box center [639, 153] width 213 height 26
click at [82, 335] on button "Guardar" at bounding box center [70, 343] width 66 height 23
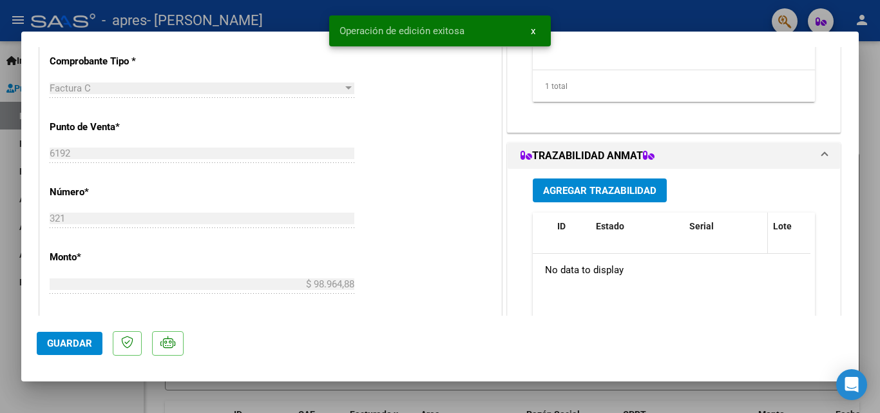
scroll to position [761, 0]
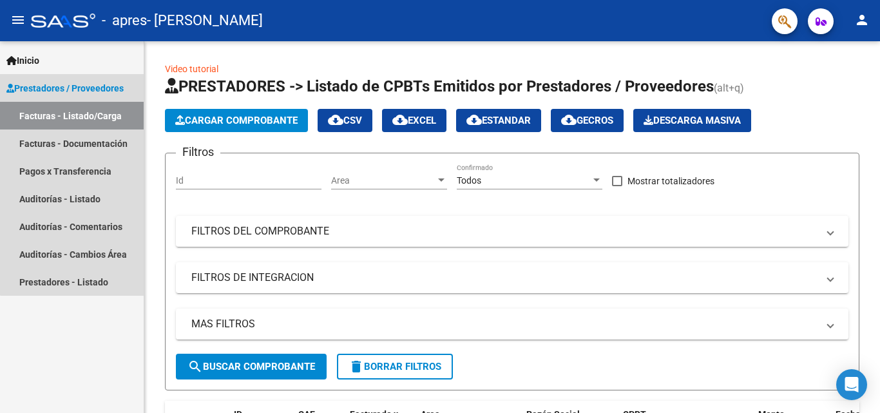
click at [76, 119] on link "Facturas - Listado/Carga" at bounding box center [72, 116] width 144 height 28
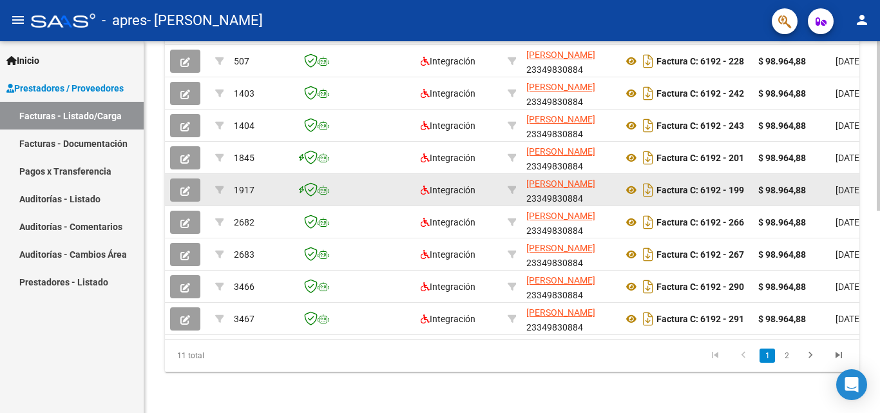
scroll to position [445, 0]
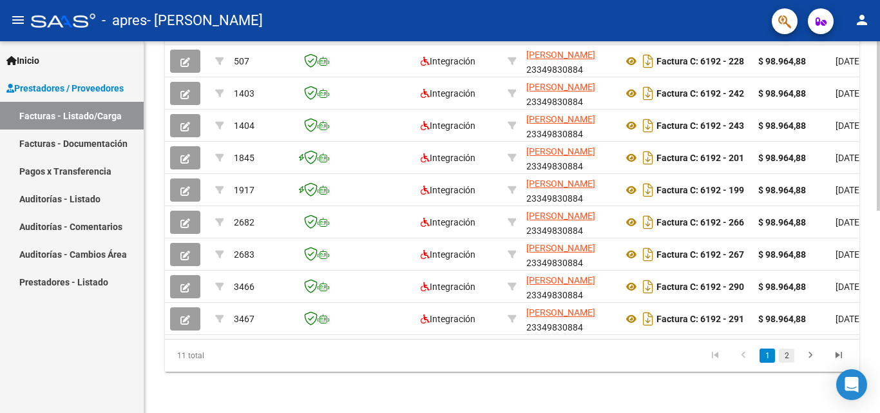
click at [789, 356] on link "2" at bounding box center [786, 356] width 15 height 14
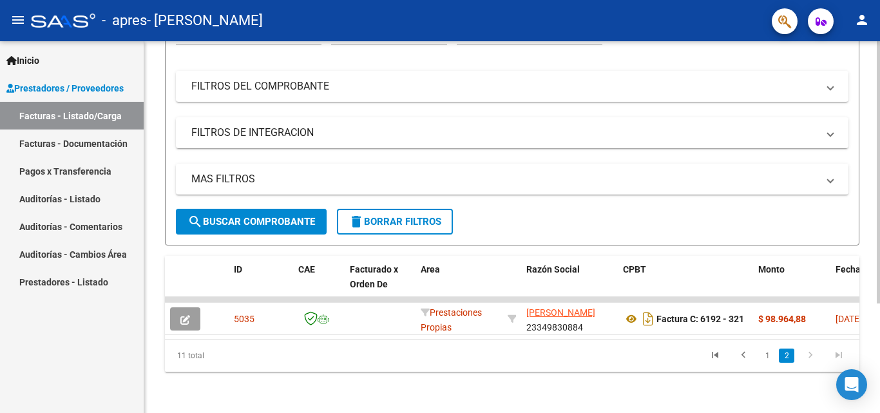
scroll to position [155, 0]
click at [737, 354] on icon "go to previous page" at bounding box center [743, 356] width 17 height 15
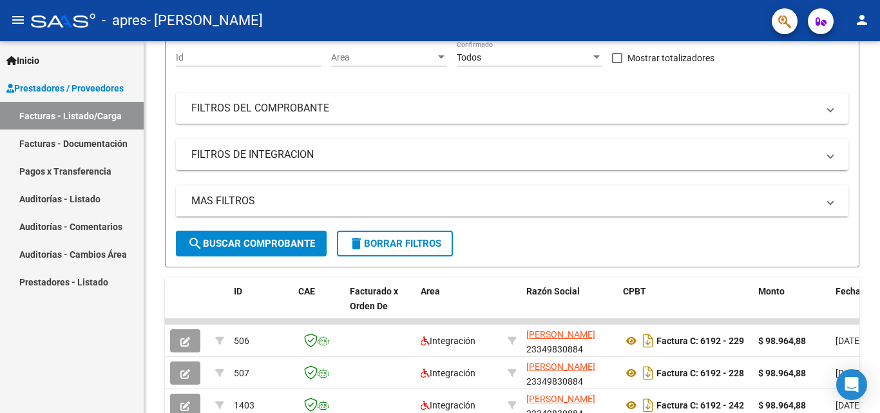
scroll to position [0, 0]
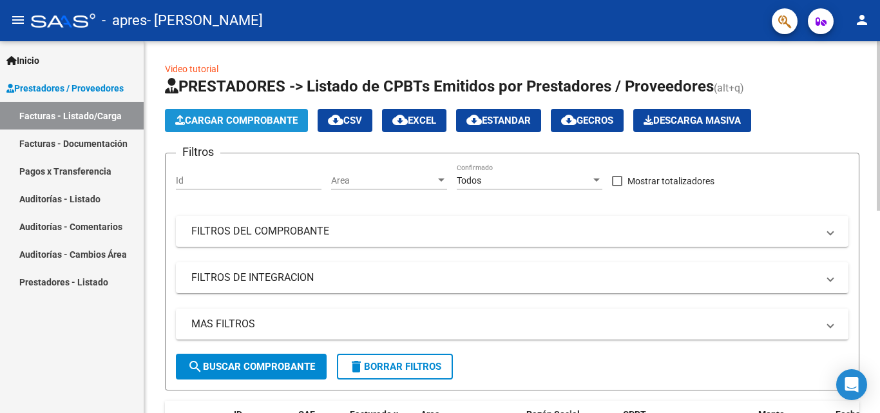
click at [253, 119] on span "Cargar Comprobante" at bounding box center [236, 121] width 122 height 12
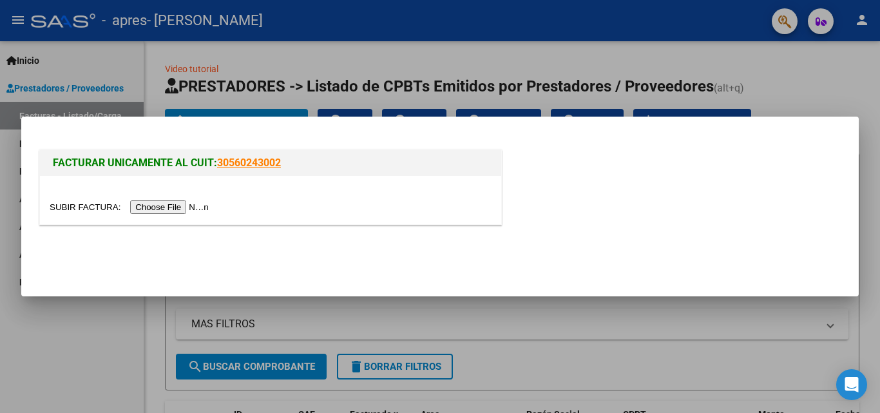
click at [197, 206] on input "file" at bounding box center [131, 207] width 163 height 14
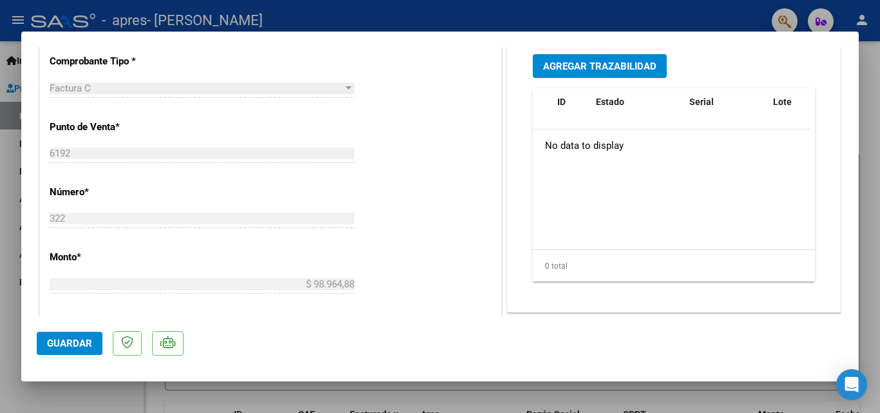
scroll to position [258, 0]
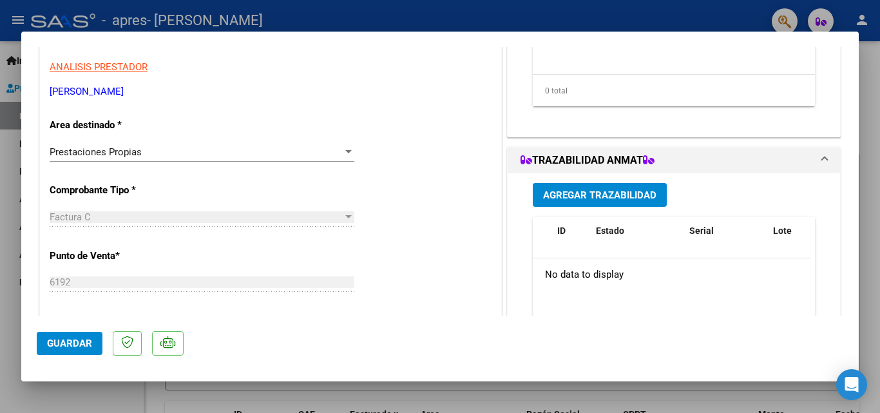
click at [245, 150] on div "Prestaciones Propias" at bounding box center [196, 152] width 293 height 12
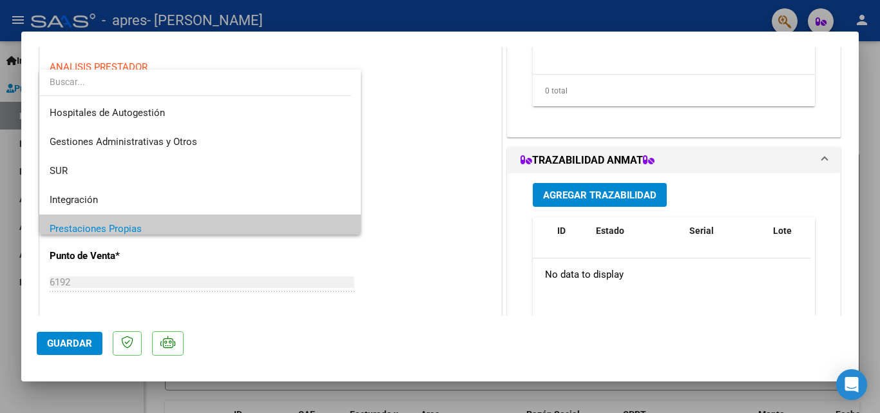
scroll to position [77, 0]
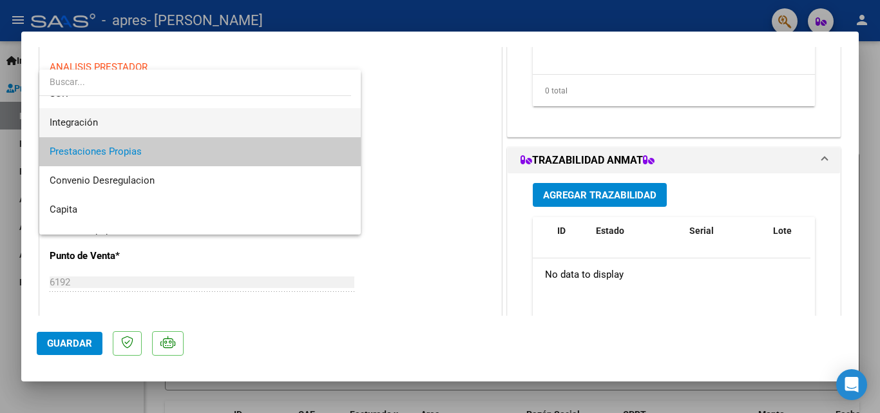
click at [218, 126] on span "Integración" at bounding box center [200, 122] width 301 height 29
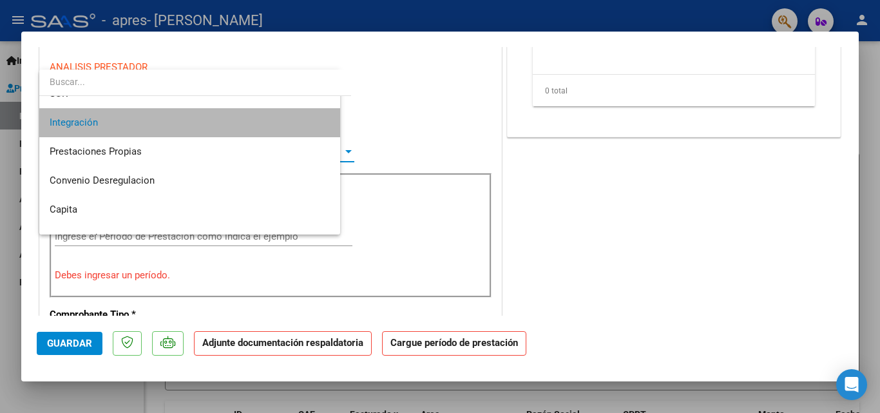
scroll to position [87, 0]
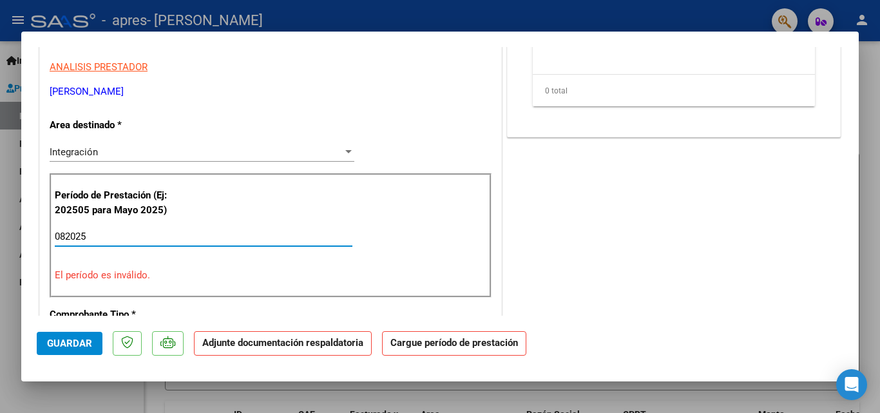
click at [151, 280] on p "El período es inválido." at bounding box center [271, 275] width 432 height 15
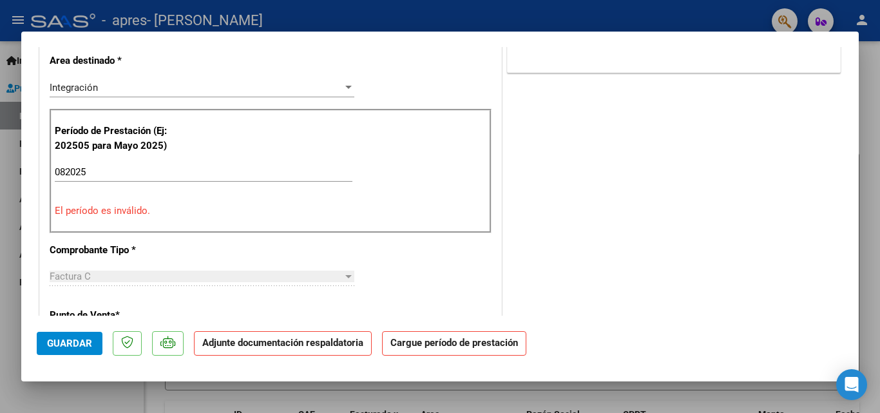
scroll to position [387, 0]
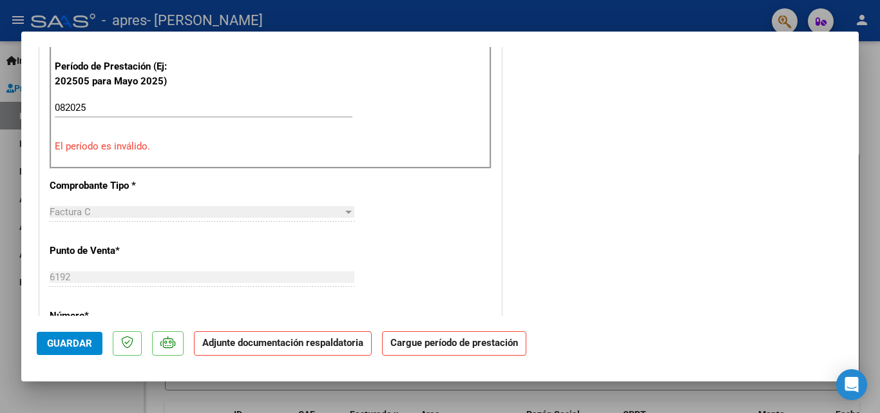
click at [116, 105] on input "082025" at bounding box center [204, 108] width 298 height 12
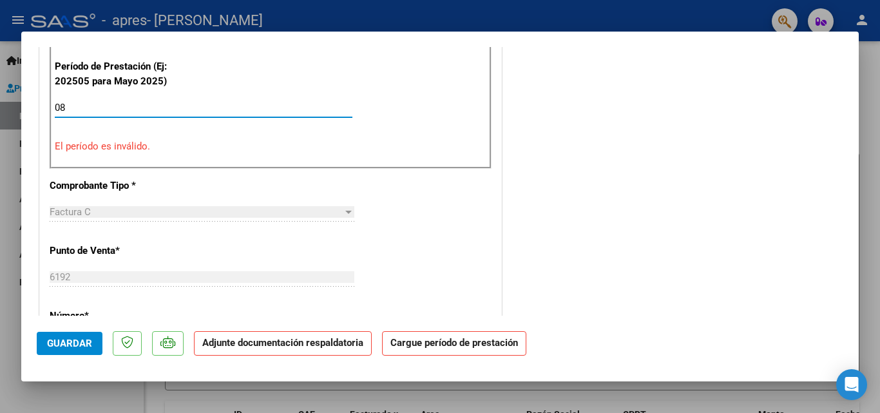
type input "0"
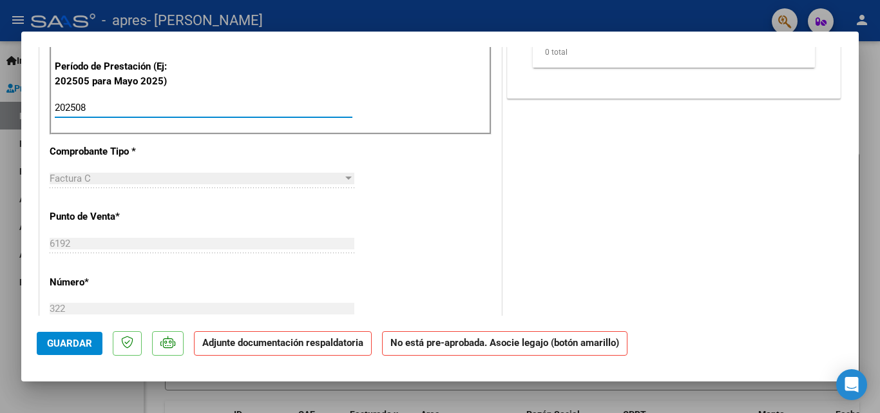
type input "202508"
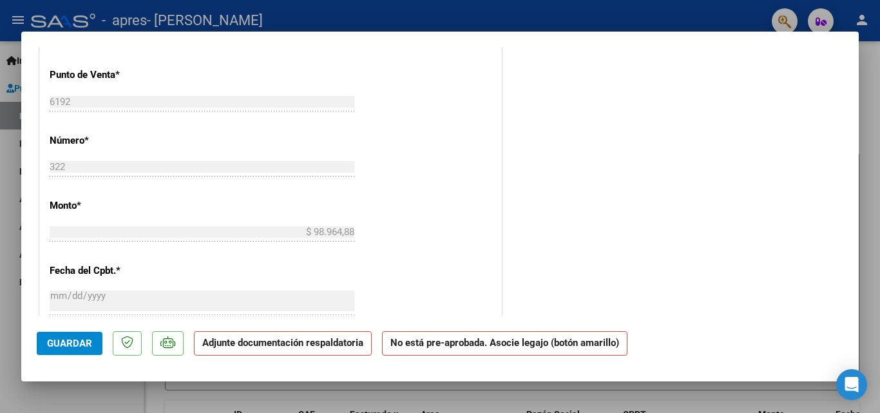
scroll to position [335, 0]
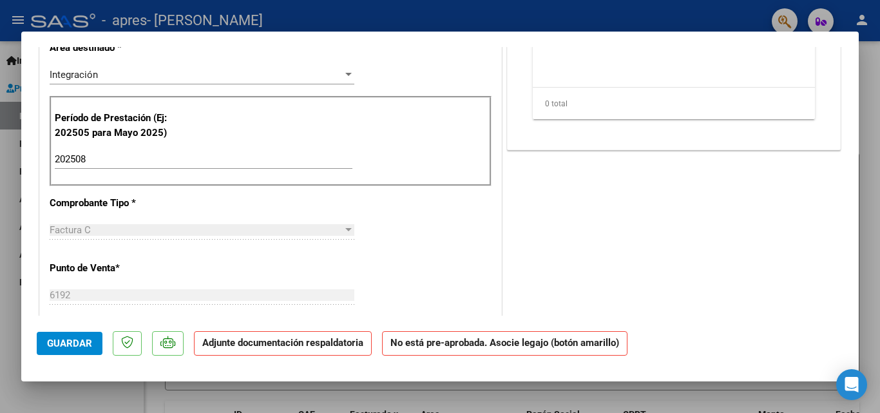
click at [81, 334] on button "Guardar" at bounding box center [70, 343] width 66 height 23
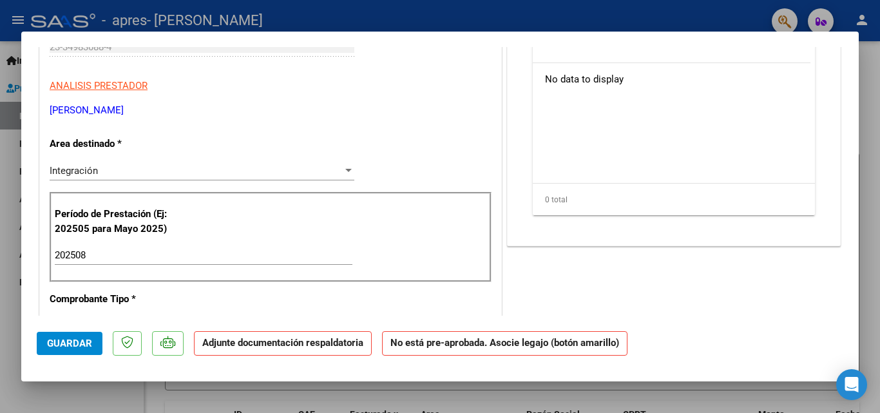
scroll to position [0, 0]
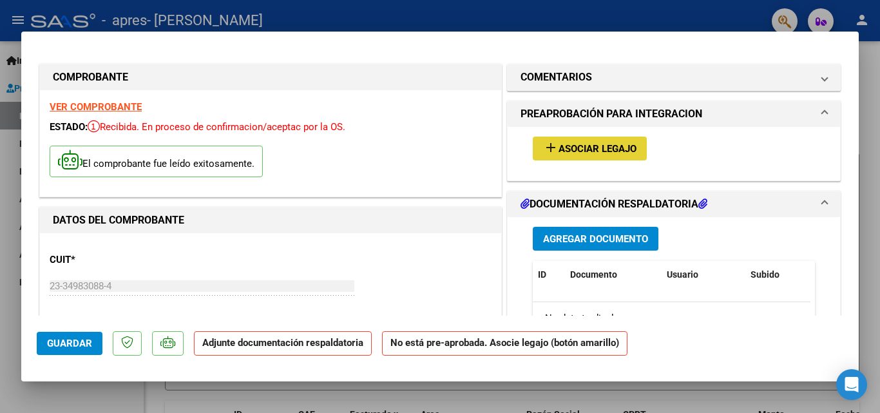
click at [572, 142] on button "add Asociar Legajo" at bounding box center [590, 149] width 114 height 24
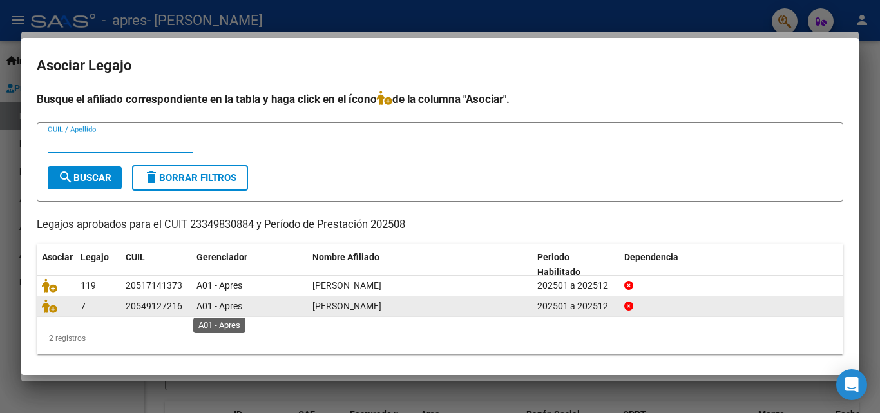
click at [224, 304] on span "A01 - Apres" at bounding box center [220, 306] width 46 height 10
click at [591, 305] on div "202501 a 202512" at bounding box center [575, 306] width 77 height 15
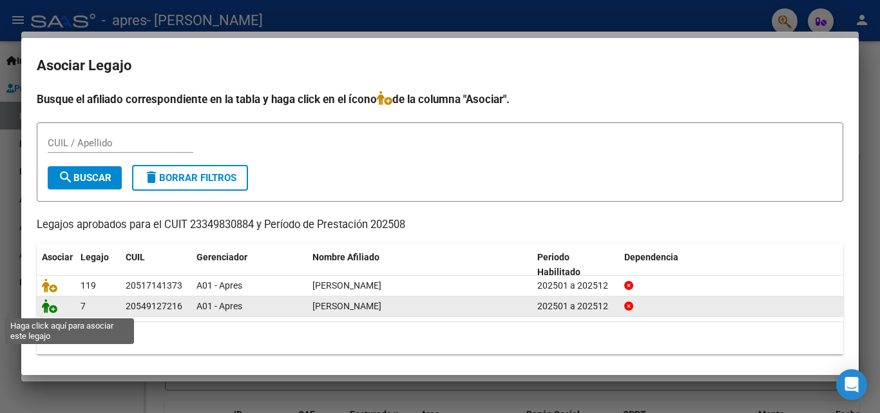
click at [48, 309] on icon at bounding box center [49, 306] width 15 height 14
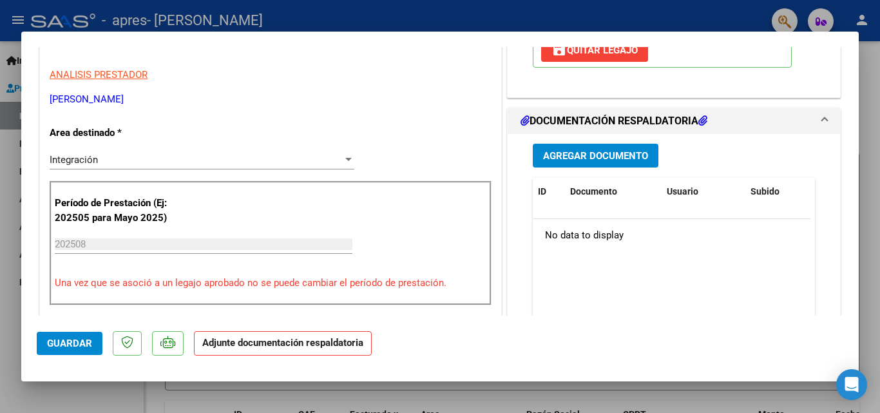
scroll to position [258, 0]
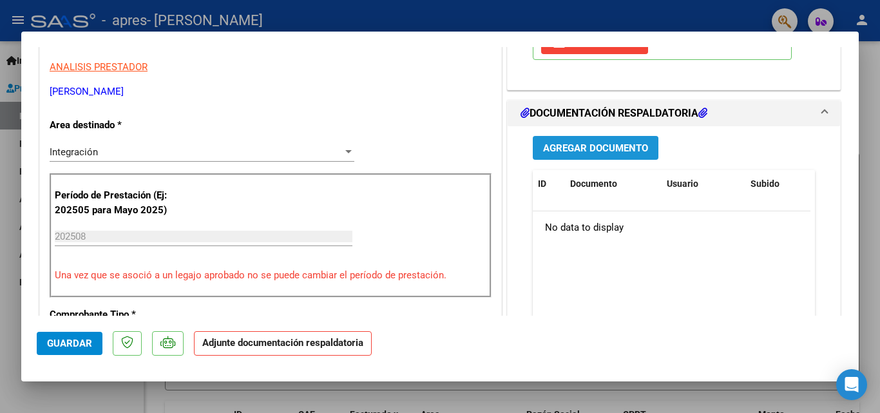
click at [609, 153] on span "Agregar Documento" at bounding box center [595, 148] width 105 height 12
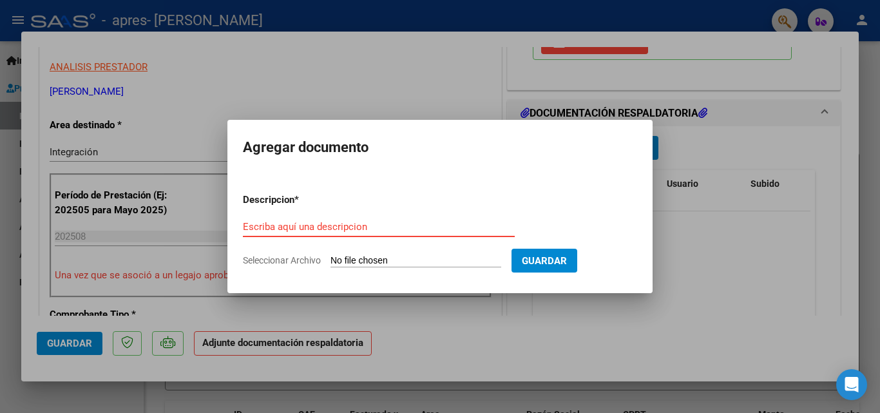
click at [416, 230] on input "Escriba aquí una descripcion" at bounding box center [379, 227] width 272 height 12
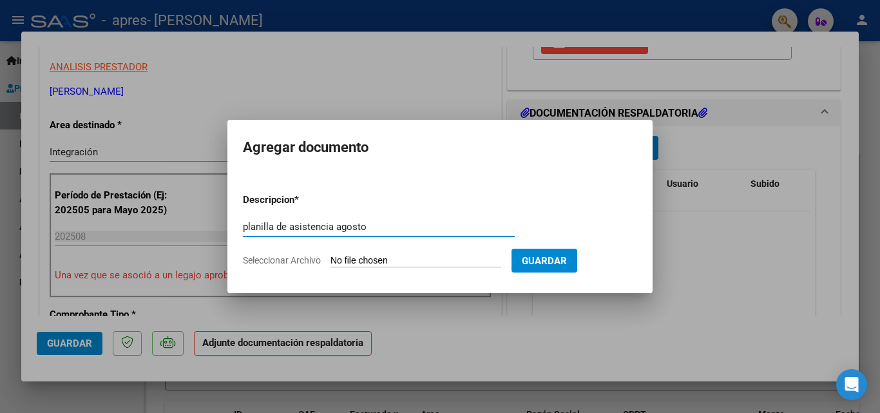
type input "planilla de asistencia agosto"
click at [398, 262] on input "Seleccionar Archivo" at bounding box center [416, 261] width 171 height 12
type input "C:\fakepath\CamScanner [DATE] 18.36.pdf"
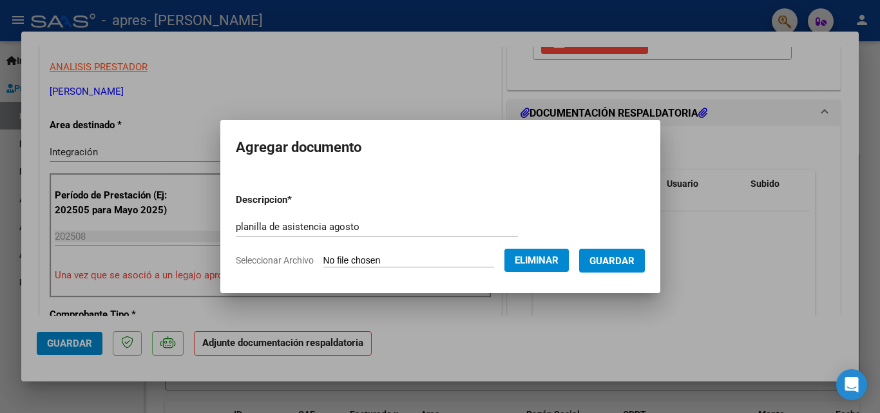
click at [605, 260] on span "Guardar" at bounding box center [612, 261] width 45 height 12
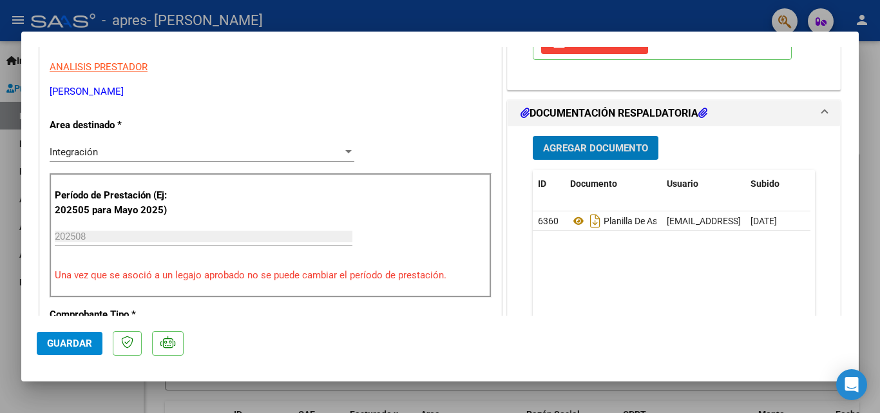
click at [61, 336] on button "Guardar" at bounding box center [70, 343] width 66 height 23
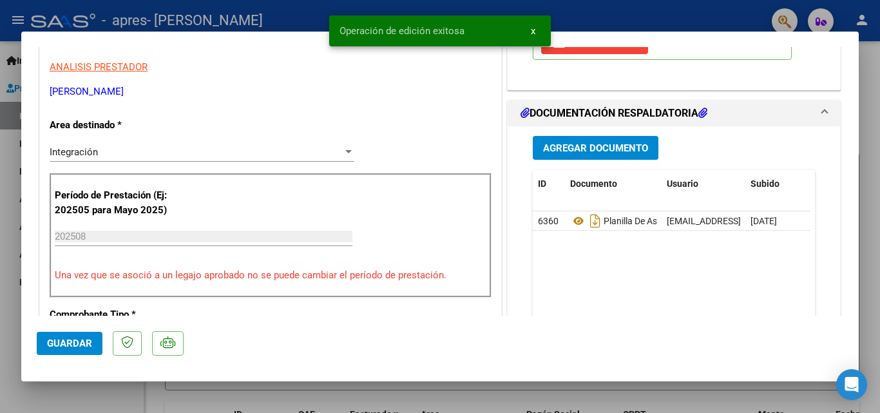
scroll to position [0, 0]
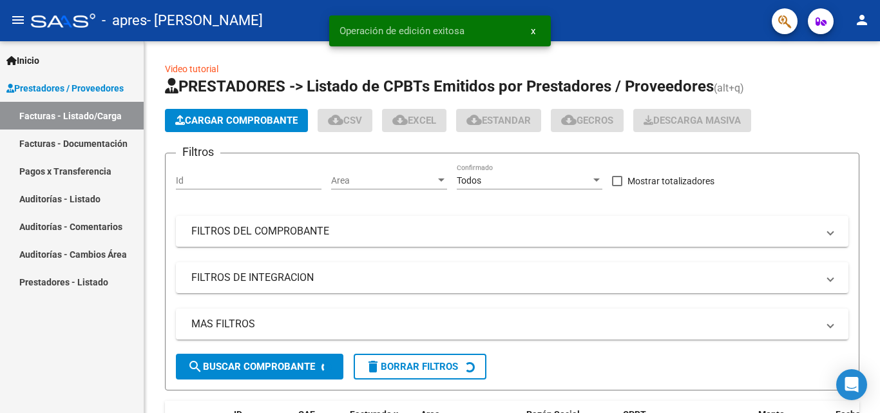
click at [114, 116] on link "Facturas - Listado/Carga" at bounding box center [72, 116] width 144 height 28
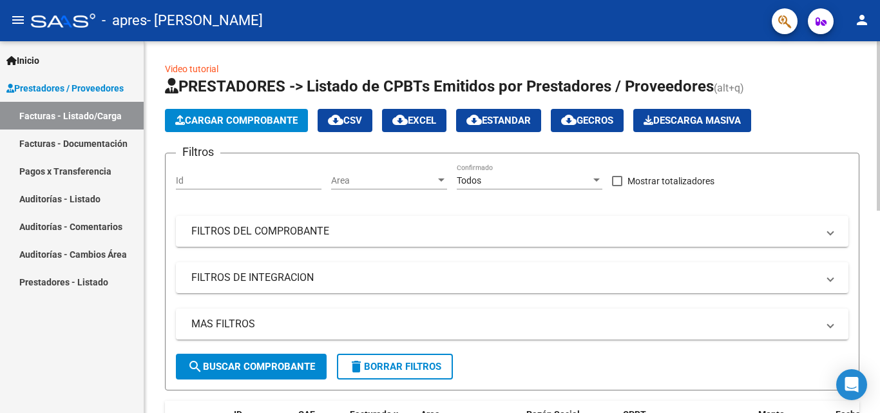
click at [246, 118] on span "Cargar Comprobante" at bounding box center [236, 121] width 122 height 12
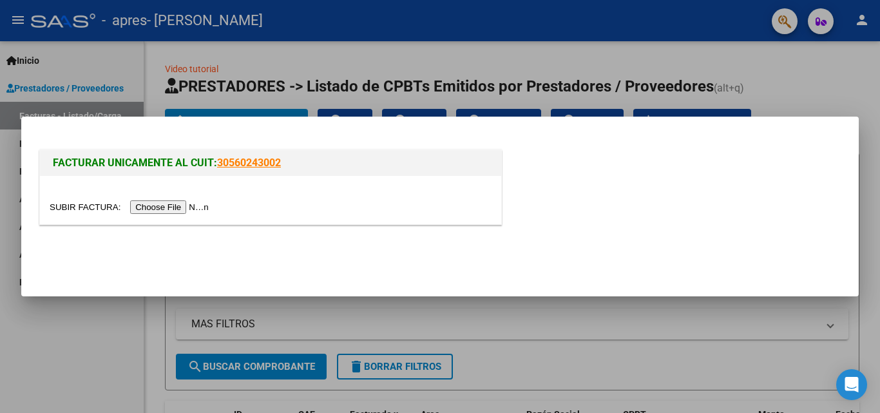
click at [208, 206] on input "file" at bounding box center [131, 207] width 163 height 14
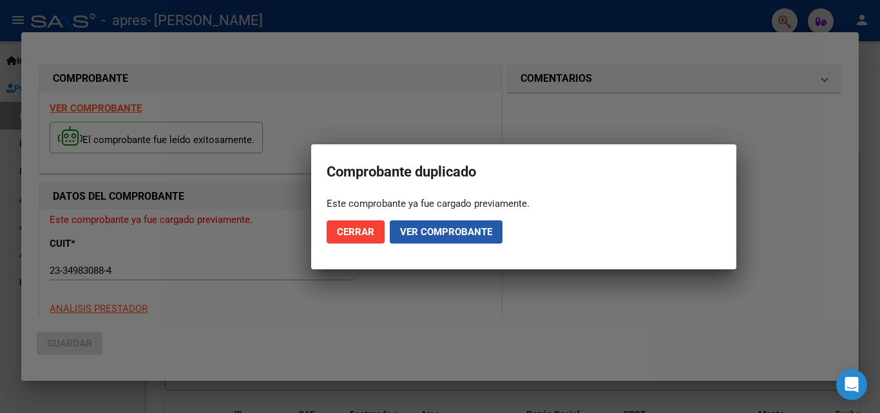
click at [438, 235] on span "Ver comprobante" at bounding box center [446, 232] width 92 height 12
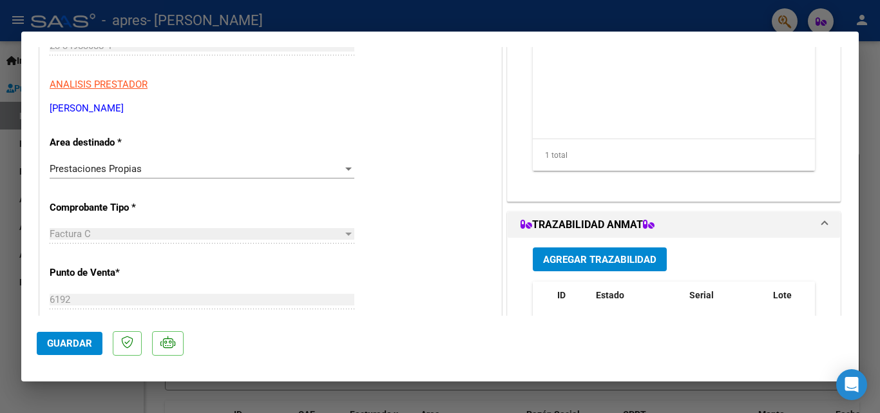
scroll to position [129, 0]
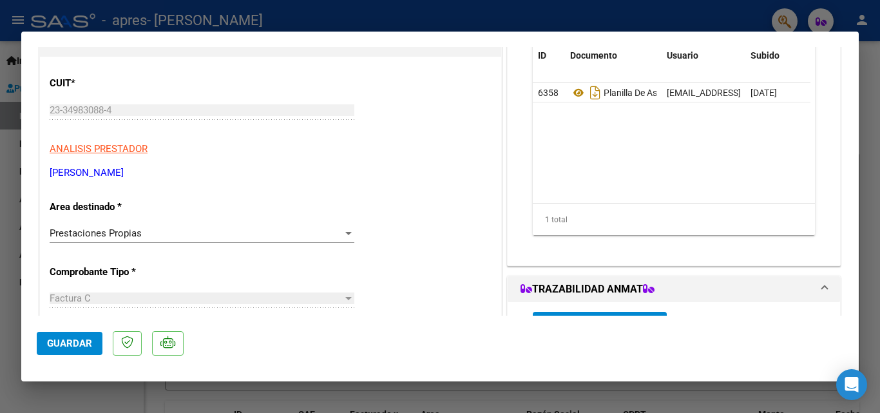
click at [269, 232] on div "Prestaciones Propias" at bounding box center [196, 233] width 293 height 12
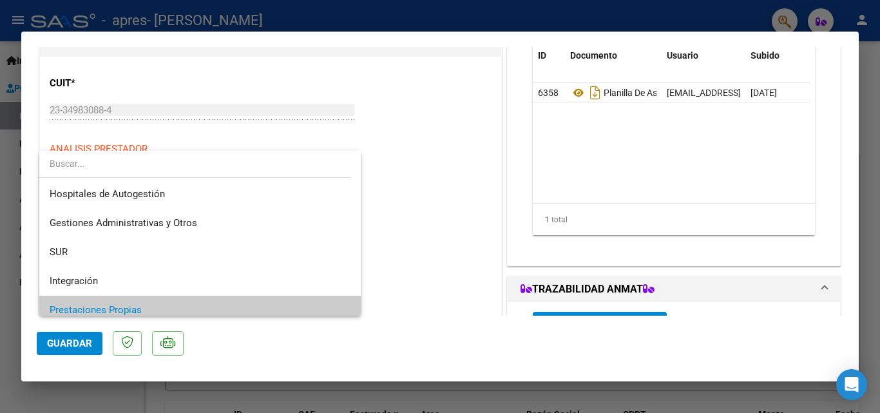
scroll to position [77, 0]
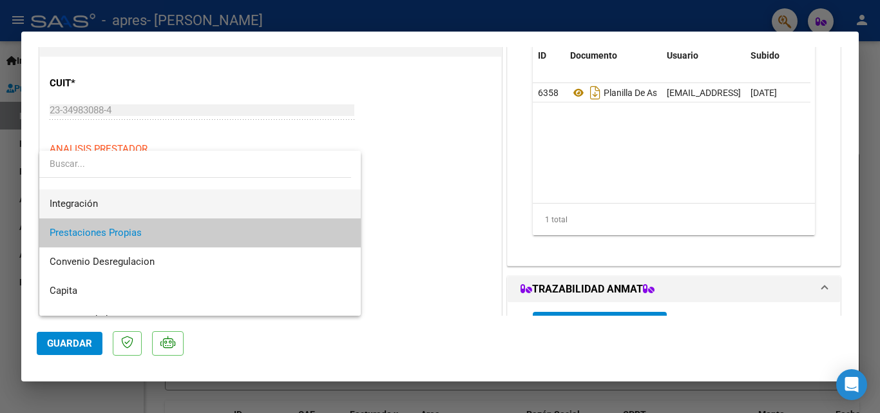
click at [184, 203] on span "Integración" at bounding box center [200, 203] width 301 height 29
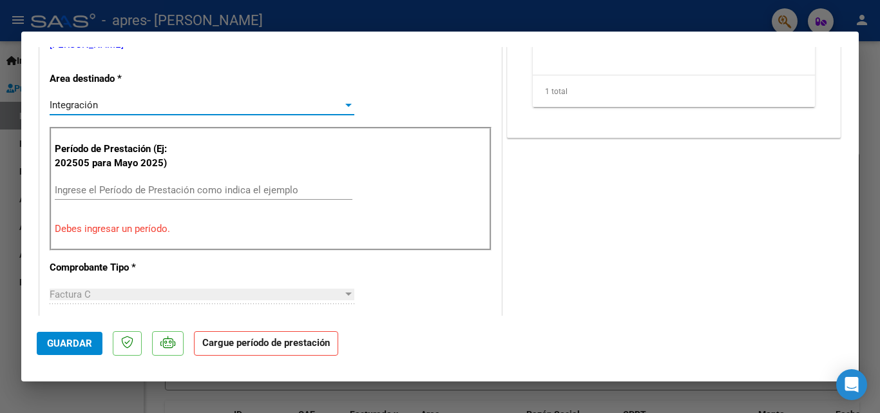
scroll to position [258, 0]
click at [181, 189] on input "Ingrese el Período de Prestación como indica el ejemplo" at bounding box center [204, 190] width 298 height 12
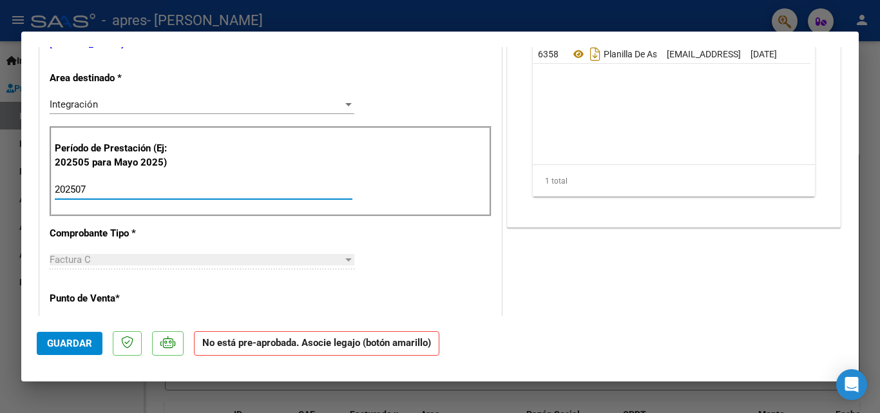
type input "202507"
click at [79, 340] on span "Guardar" at bounding box center [69, 344] width 45 height 12
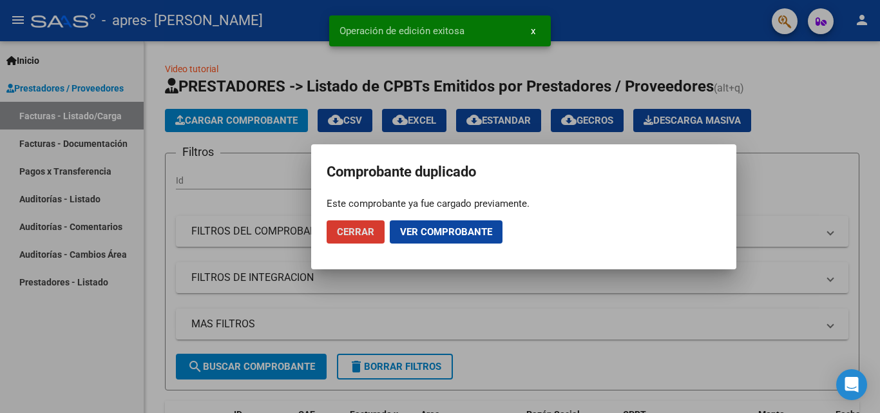
click at [568, 214] on mat-dialog-actions "Cerrar Ver comprobante" at bounding box center [524, 232] width 394 height 44
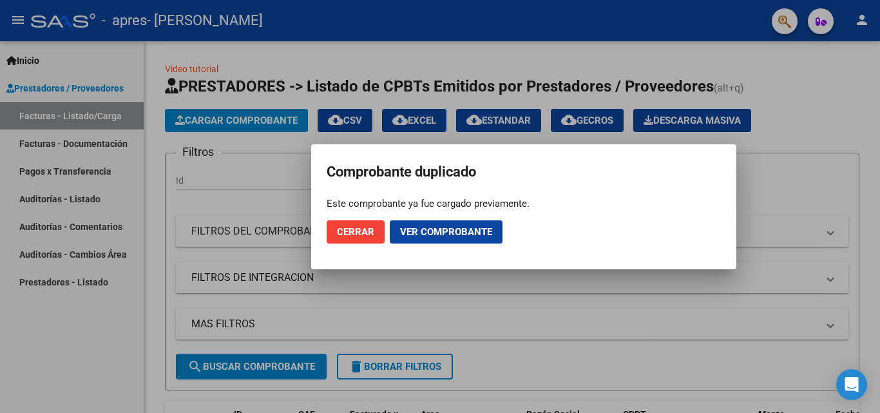
click at [365, 235] on span "Cerrar" at bounding box center [355, 232] width 37 height 12
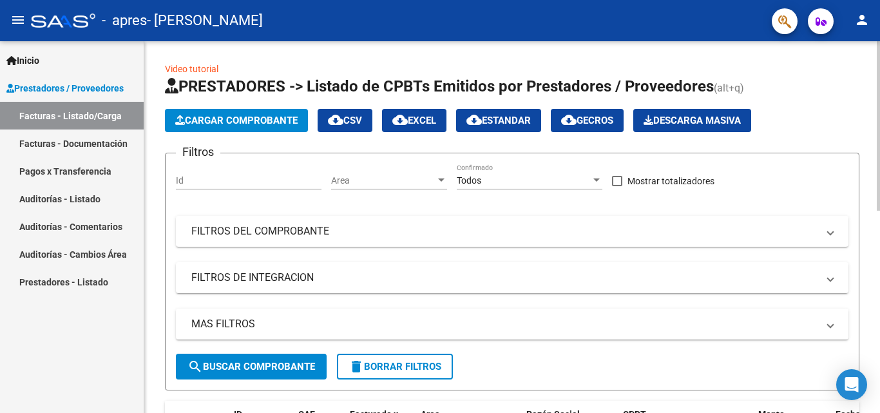
click at [228, 124] on span "Cargar Comprobante" at bounding box center [236, 121] width 122 height 12
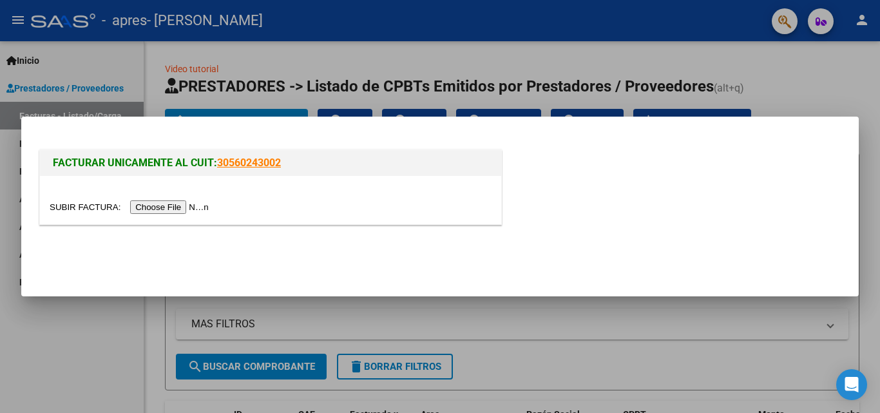
click at [203, 207] on input "file" at bounding box center [131, 207] width 163 height 14
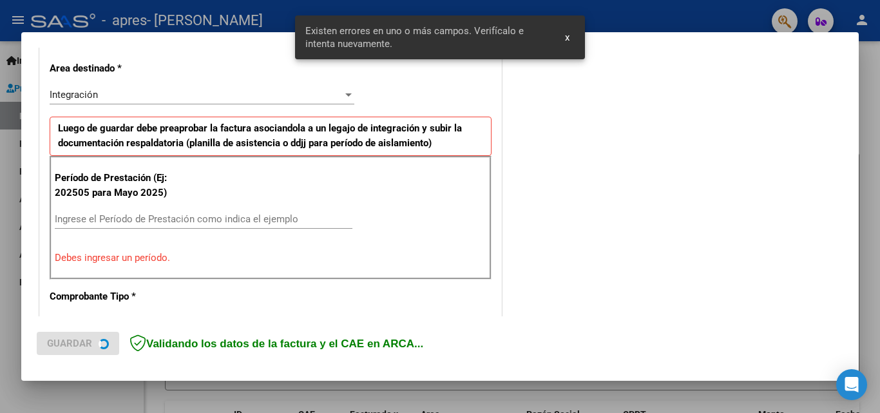
scroll to position [315, 0]
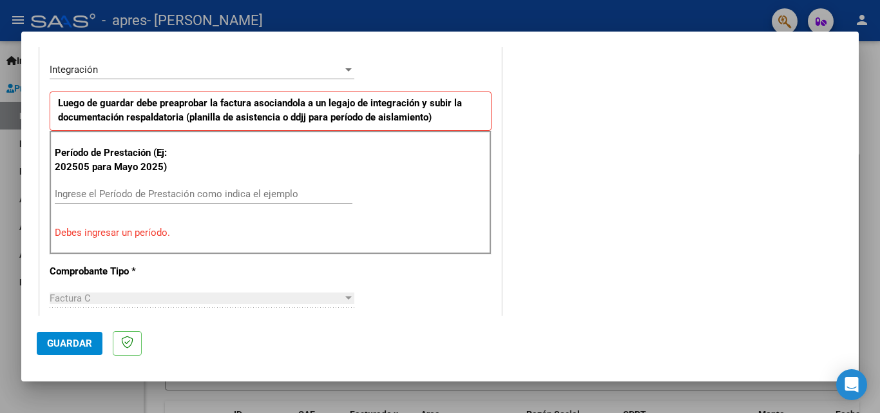
click at [180, 197] on input "Ingrese el Período de Prestación como indica el ejemplo" at bounding box center [204, 194] width 298 height 12
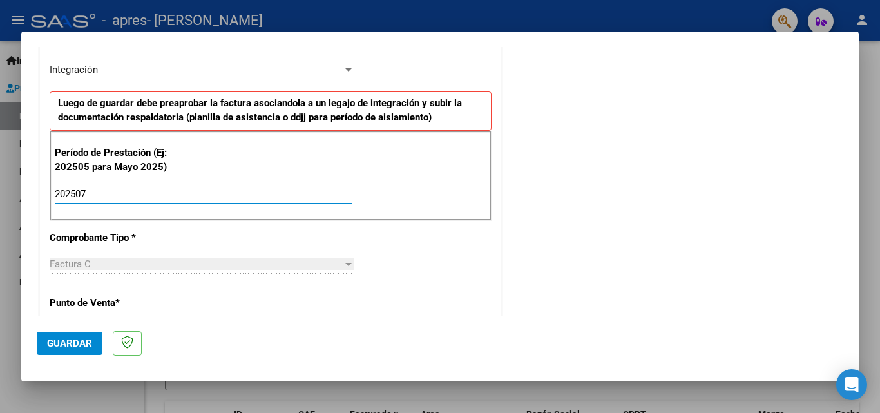
type input "202507"
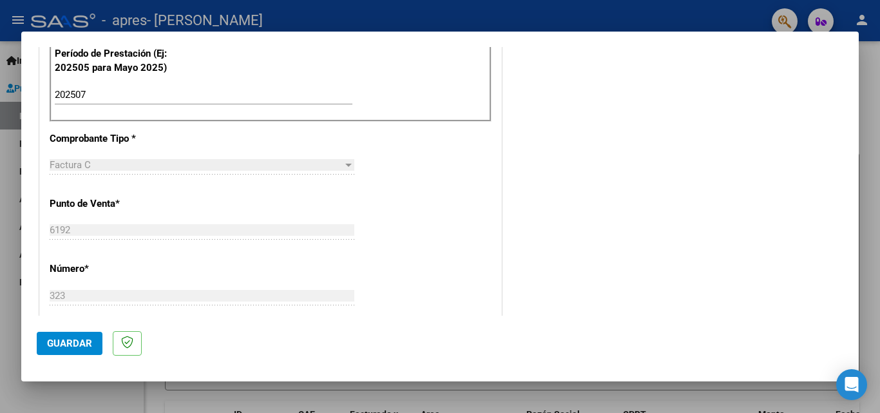
scroll to position [92, 0]
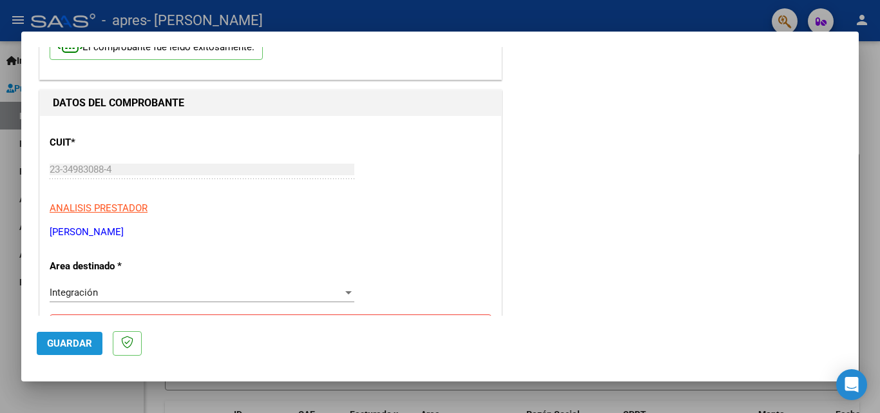
click at [85, 346] on span "Guardar" at bounding box center [69, 344] width 45 height 12
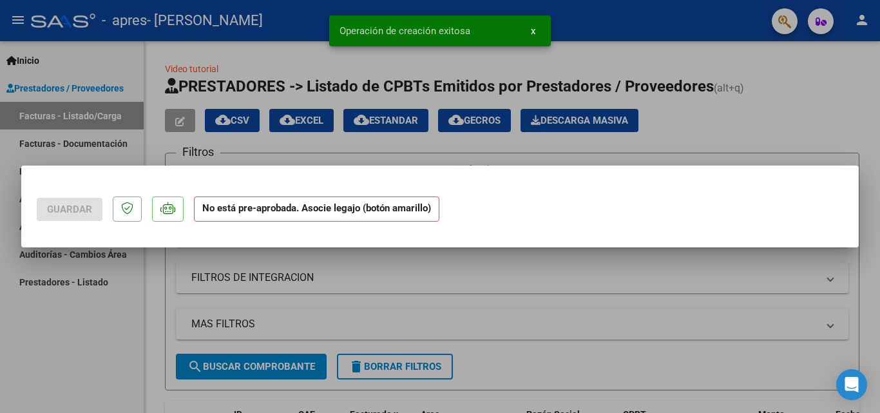
scroll to position [0, 0]
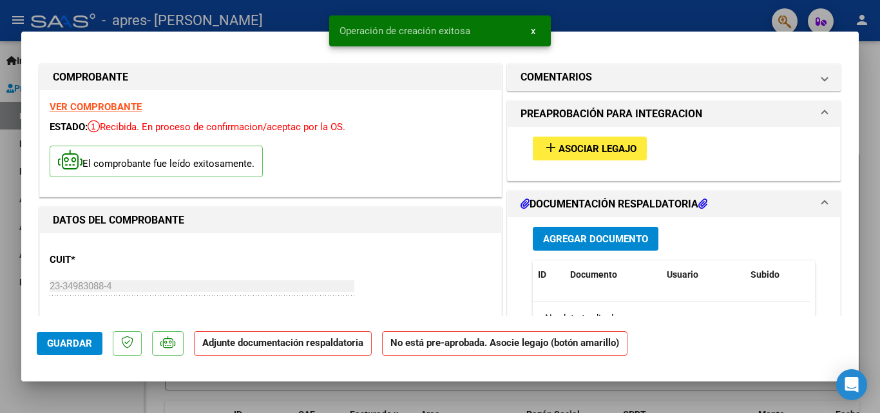
click at [608, 149] on span "Asociar Legajo" at bounding box center [598, 149] width 78 height 12
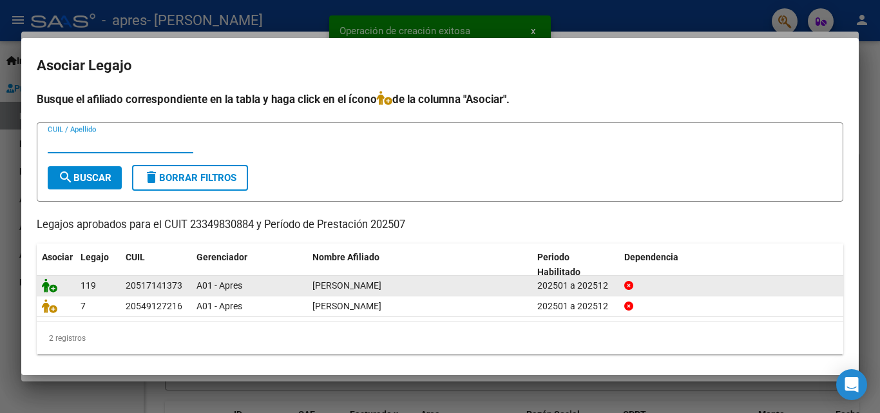
click at [53, 287] on icon at bounding box center [49, 285] width 15 height 14
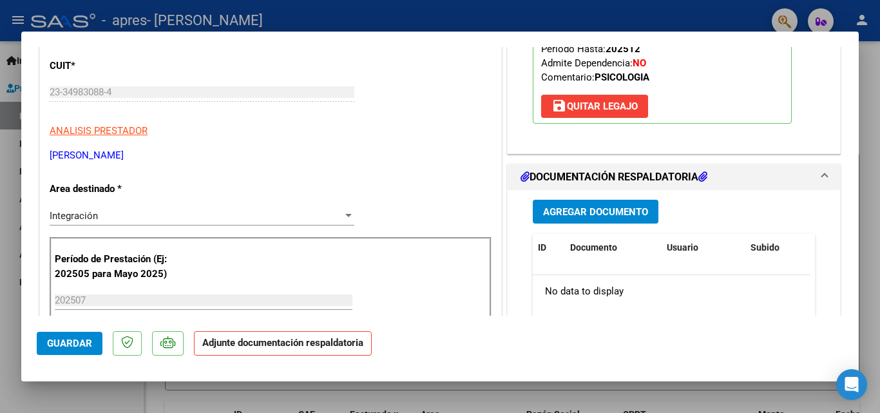
scroll to position [258, 0]
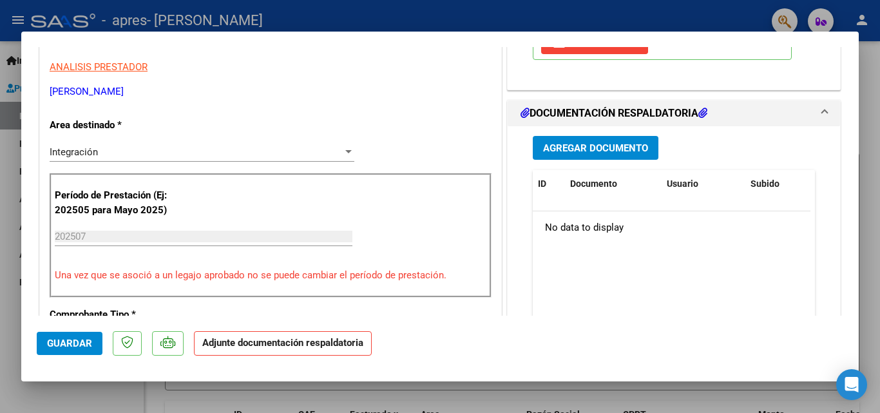
click at [590, 153] on span "Agregar Documento" at bounding box center [595, 148] width 105 height 12
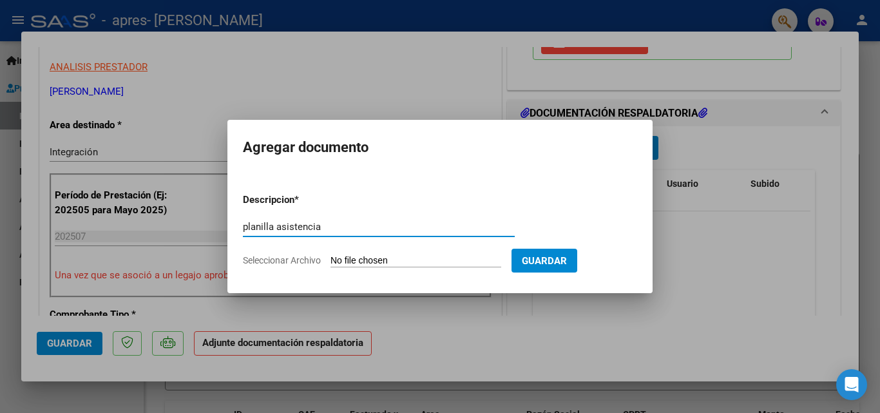
type input "planilla asistencia"
click at [439, 259] on input "Seleccionar Archivo" at bounding box center [416, 261] width 171 height 12
type input "C:\fakepath\CamScanner [DATE] 18.41.pdf"
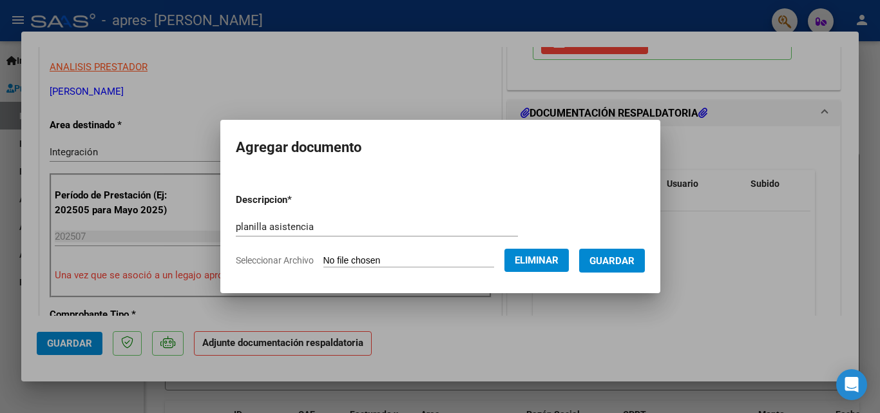
click at [626, 255] on span "Guardar" at bounding box center [612, 261] width 45 height 12
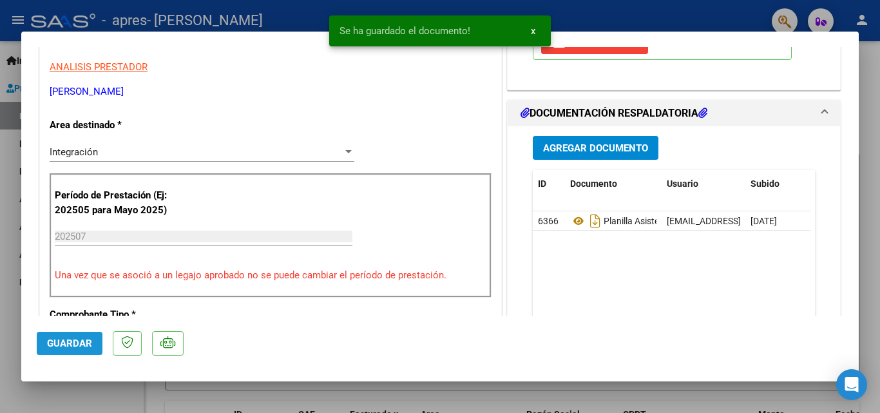
click at [64, 338] on span "Guardar" at bounding box center [69, 344] width 45 height 12
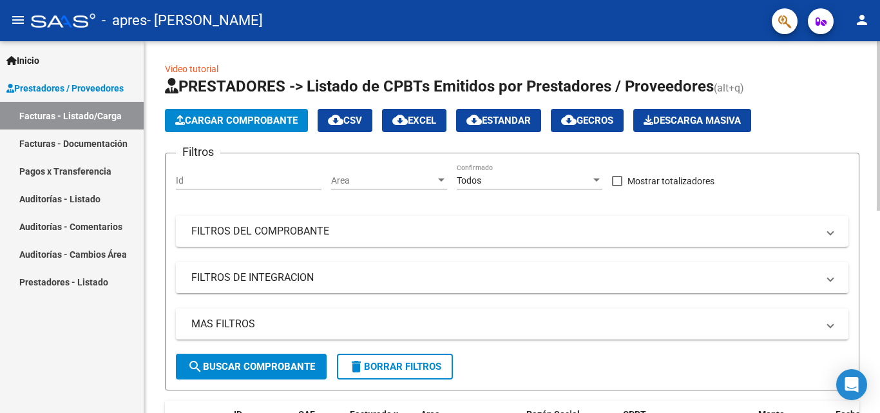
click at [253, 117] on span "Cargar Comprobante" at bounding box center [236, 121] width 122 height 12
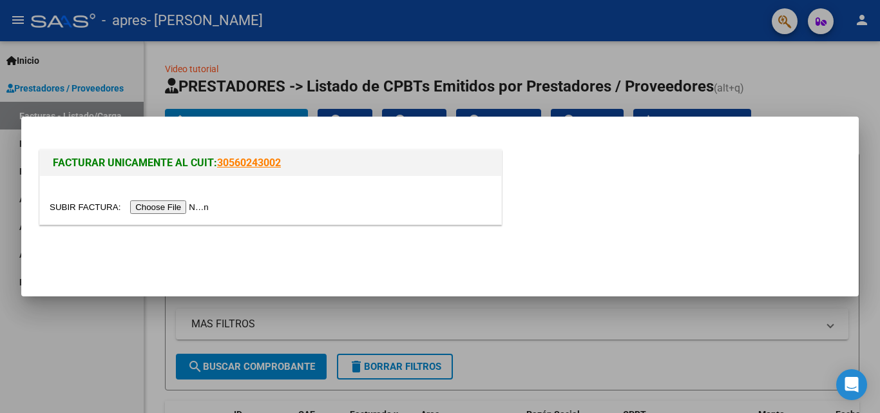
click at [200, 202] on input "file" at bounding box center [131, 207] width 163 height 14
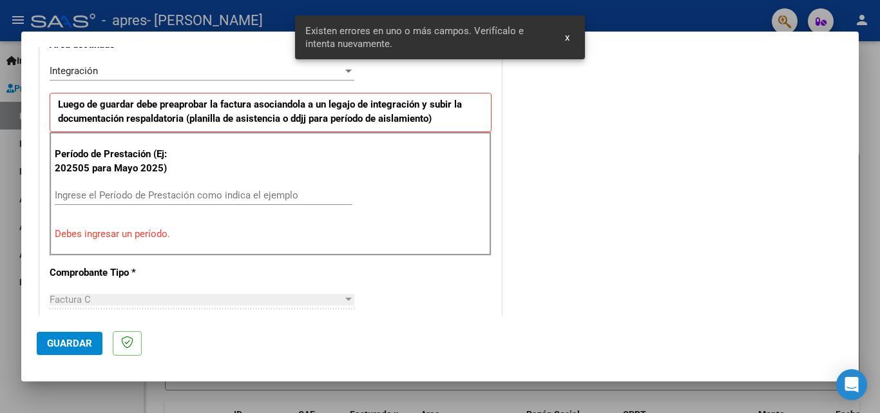
scroll to position [314, 0]
click at [213, 191] on input "Ingrese el Período de Prestación como indica el ejemplo" at bounding box center [204, 195] width 298 height 12
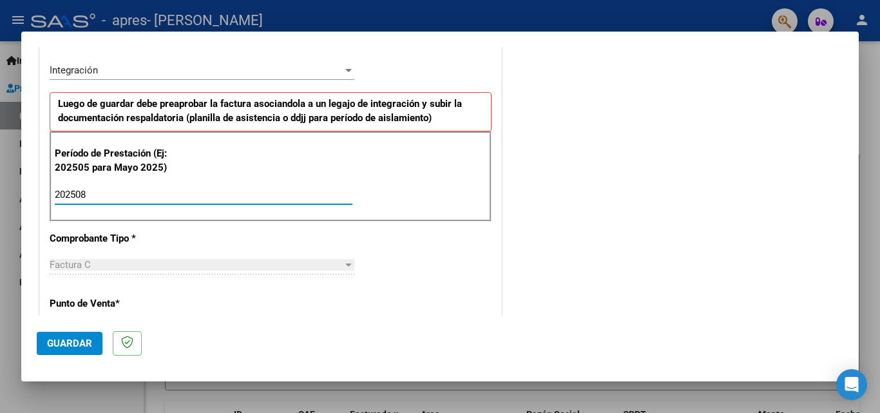
scroll to position [379, 0]
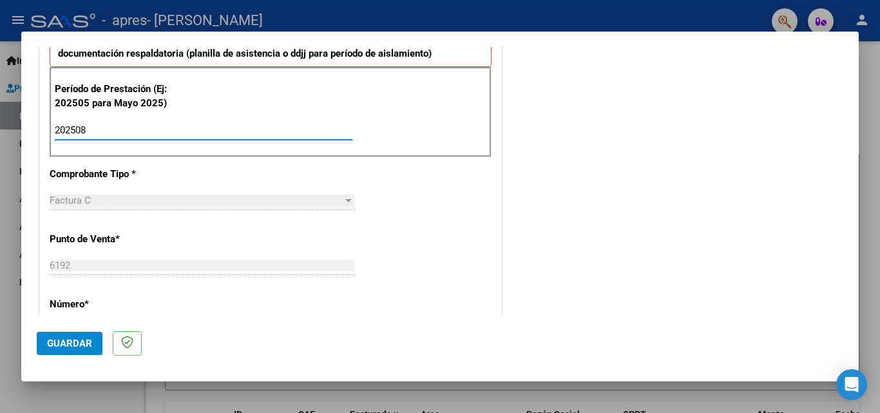
type input "202508"
click at [68, 340] on span "Guardar" at bounding box center [69, 344] width 45 height 12
